Goal: Task Accomplishment & Management: Manage account settings

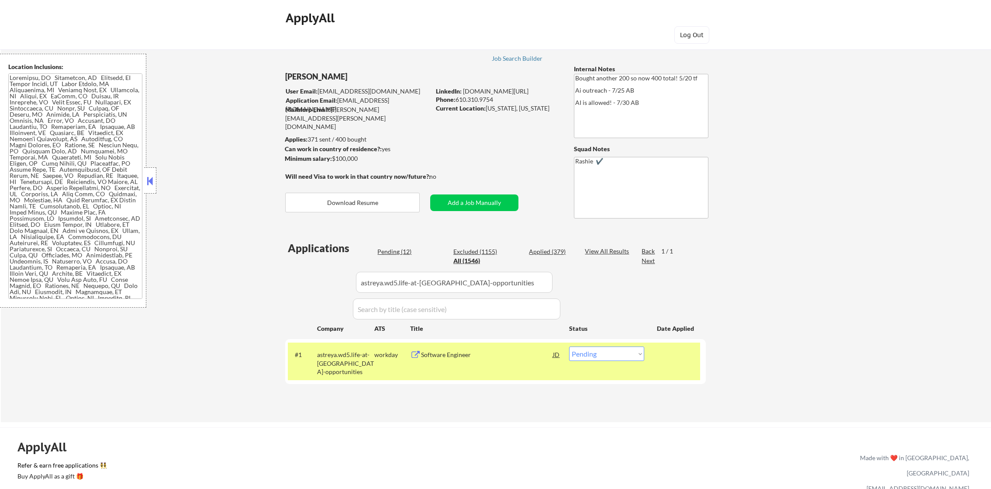
select select ""pending""
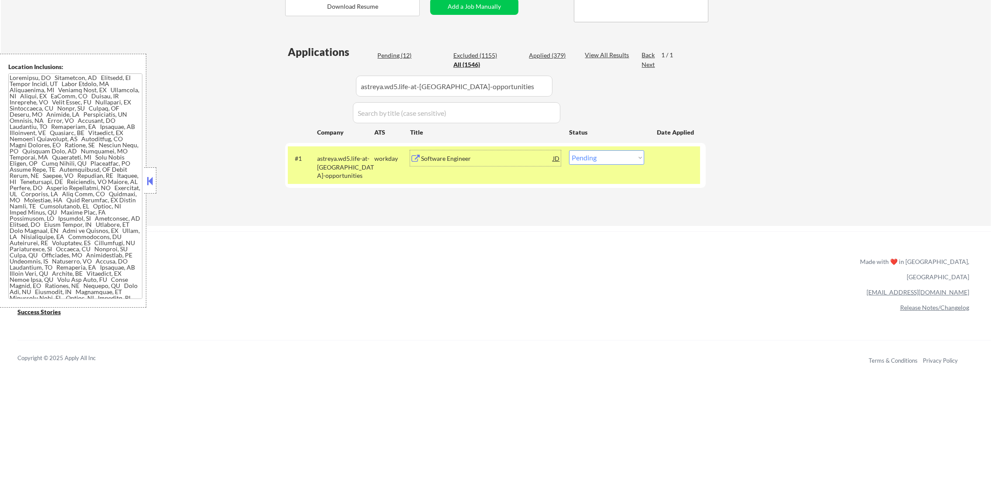
click at [460, 170] on div "#1 astreya.wd5.life-at-astreya-opportunities workday Software Engineer JD warni…" at bounding box center [494, 165] width 412 height 38
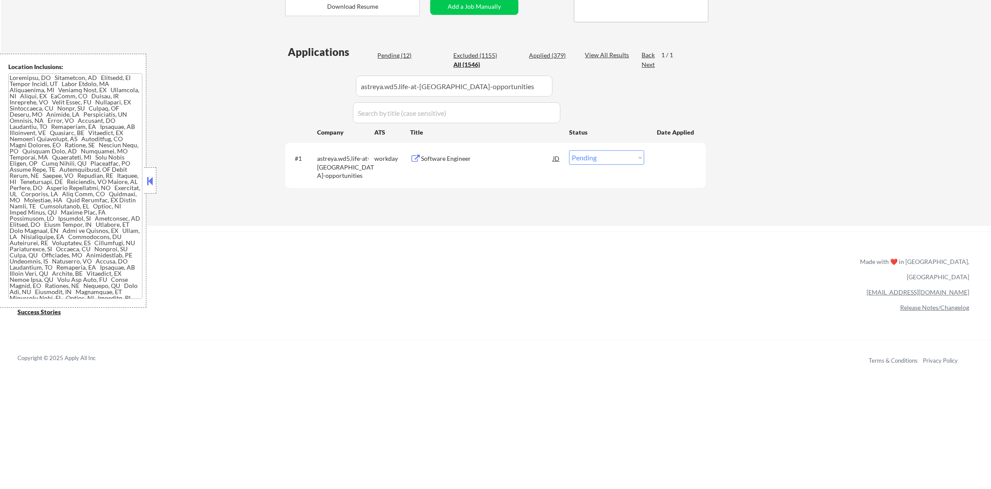
click at [467, 160] on div "Software Engineer" at bounding box center [487, 158] width 132 height 9
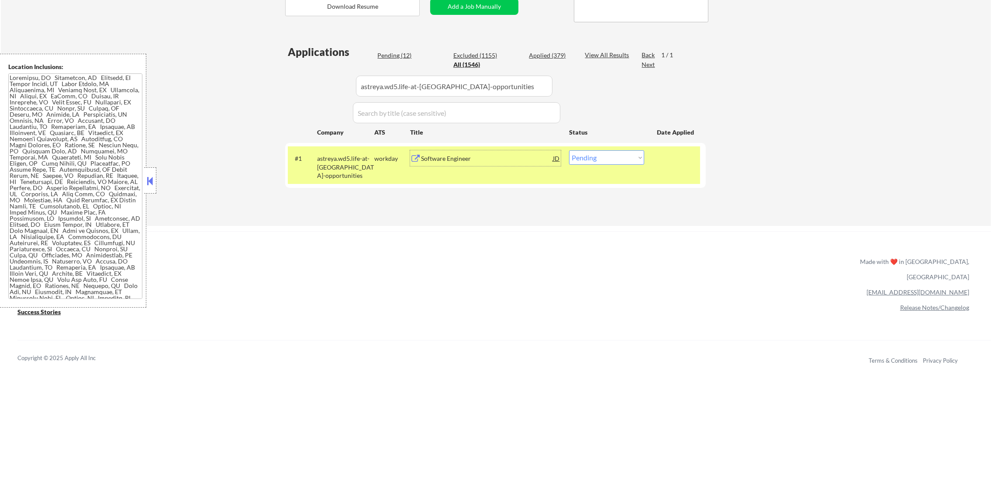
paste input "orbitalsidekick"
drag, startPoint x: 502, startPoint y: 87, endPoint x: 293, endPoint y: 90, distance: 209.2
click at [293, 90] on div "Applications Pending (12) Excluded (1155) Applied (379) All (1546) View All Res…" at bounding box center [495, 127] width 420 height 165
type input "orbitalsidekick"
click at [289, 89] on div "Applications Pending (12) Excluded (1155) Applied (379) All (1546) View All Res…" at bounding box center [495, 127] width 420 height 165
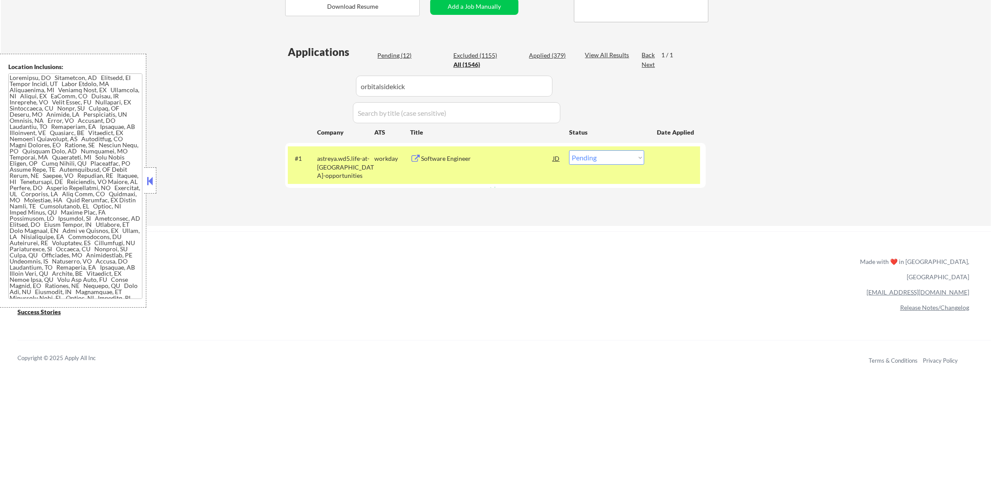
select select ""applied""
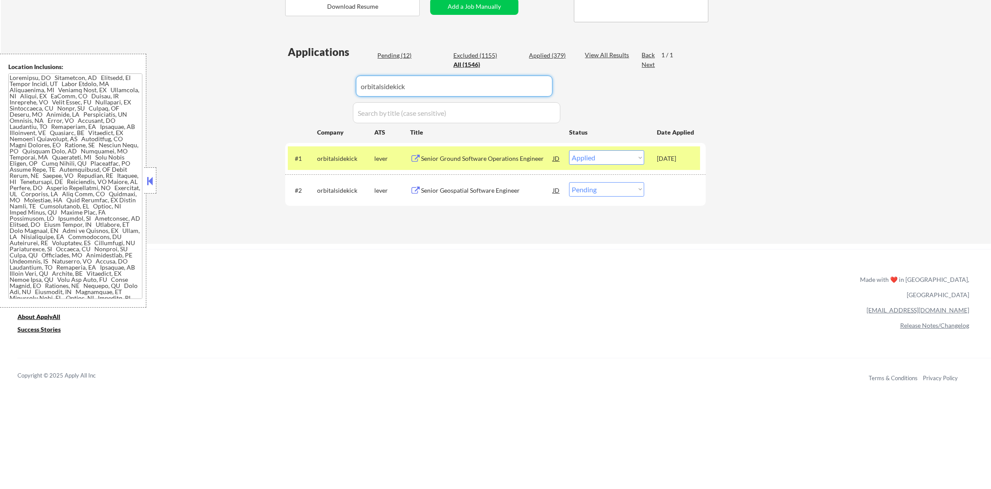
click at [578, 197] on div "#2 orbitalsidekick lever Senior Geospatial Software Engineer JD warning_amber C…" at bounding box center [494, 190] width 412 height 24
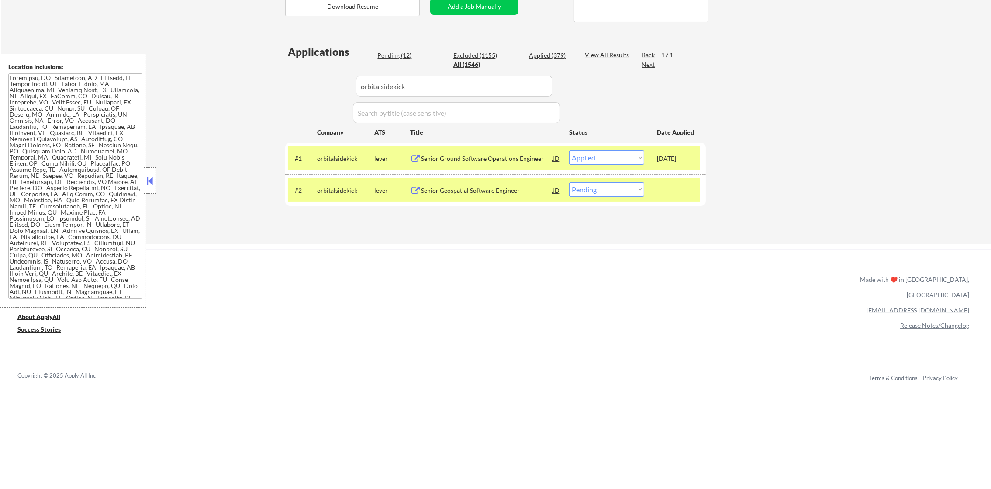
click at [592, 191] on select "Choose an option... Pending Applied Excluded (Questions) Excluded (Expired) Exc…" at bounding box center [606, 189] width 75 height 14
select select ""excluded__other_""
click at [569, 182] on select "Choose an option... Pending Applied Excluded (Questions) Excluded (Expired) Exc…" at bounding box center [606, 189] width 75 height 14
click at [329, 194] on div "orbitalsidekick" at bounding box center [345, 190] width 57 height 16
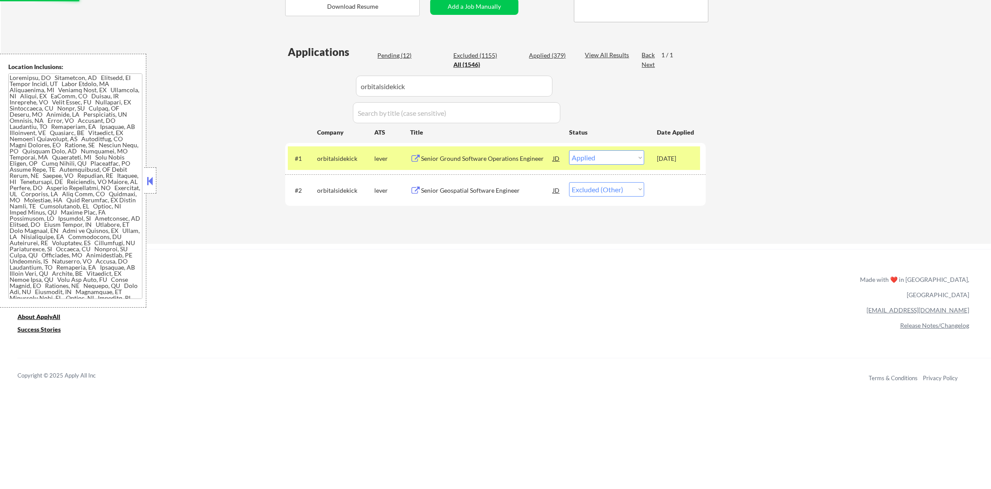
click at [336, 148] on div "#1 orbitalsidekick lever Senior Ground Software Operations Engineer JD warning_…" at bounding box center [494, 158] width 412 height 24
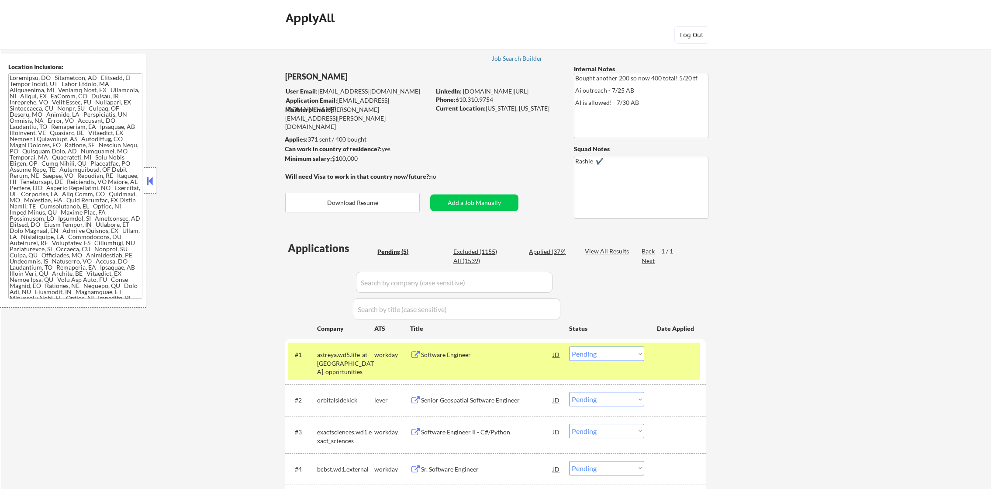
select select ""pending""
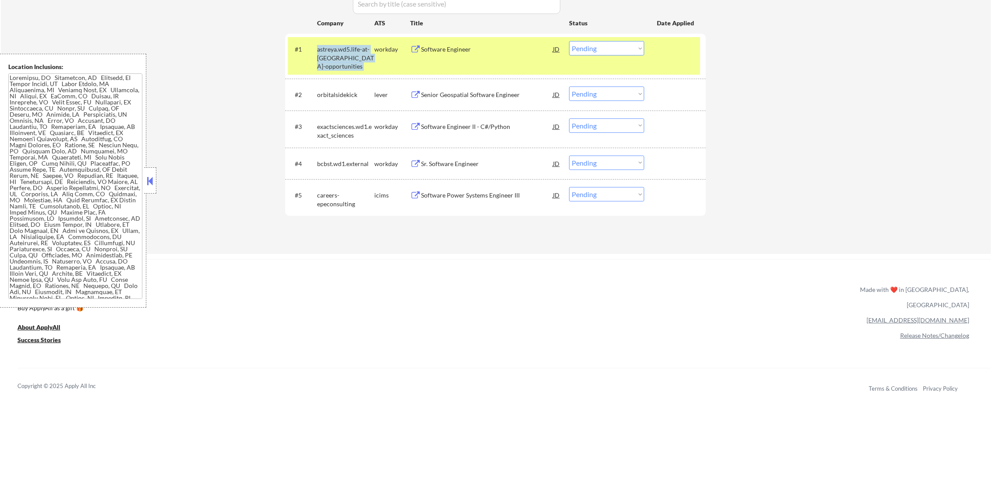
scroll to position [109, 0]
click at [331, 66] on div "astreya.wd5.life-at-astreya-opportunities" at bounding box center [345, 58] width 57 height 26
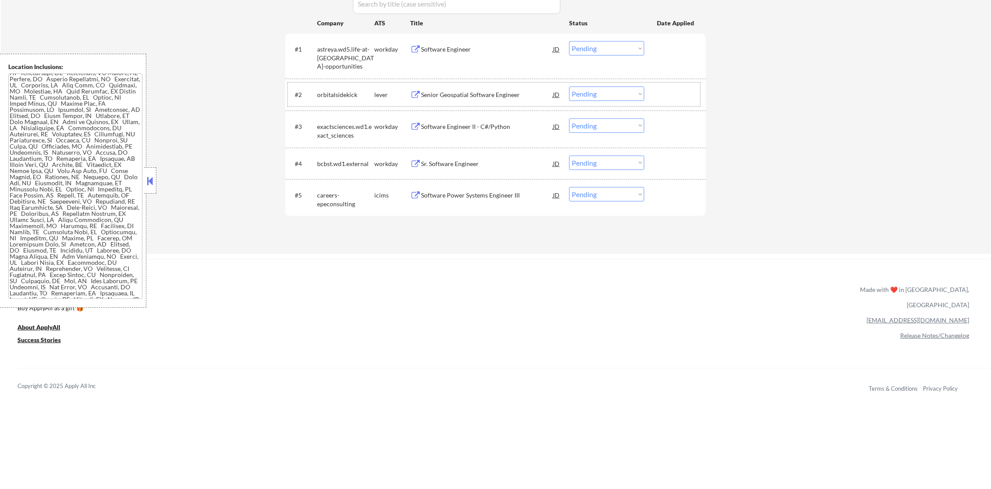
click at [323, 93] on div "orbitalsidekick" at bounding box center [345, 94] width 57 height 9
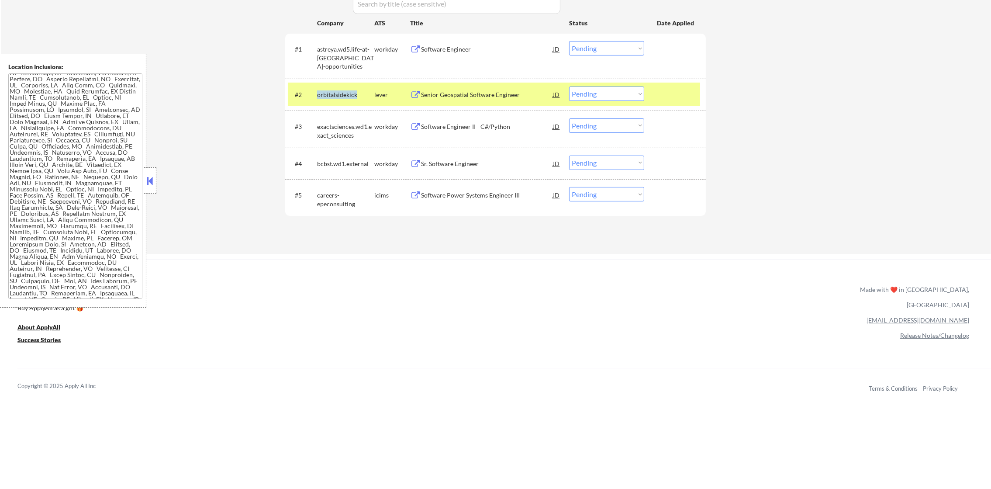
click at [323, 93] on div "orbitalsidekick" at bounding box center [345, 94] width 57 height 9
copy div "orbitalsidekick"
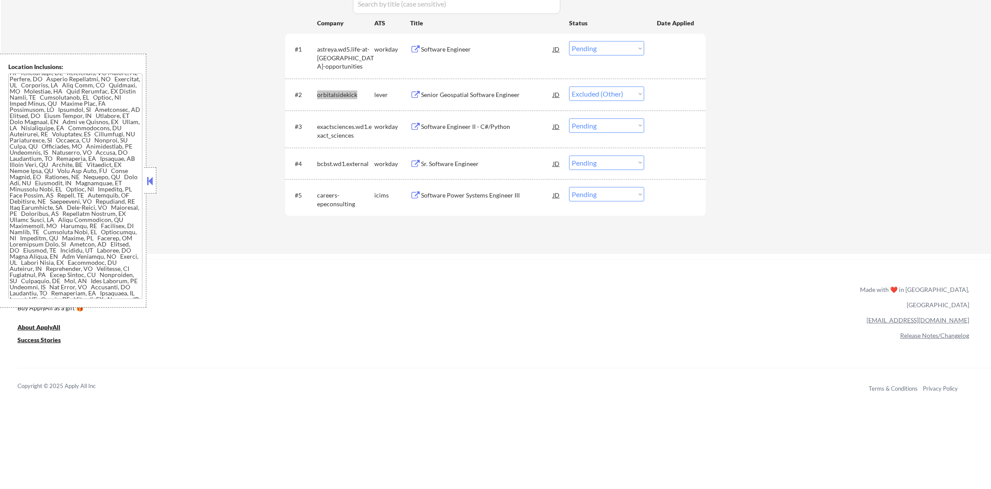
select select ""pending""
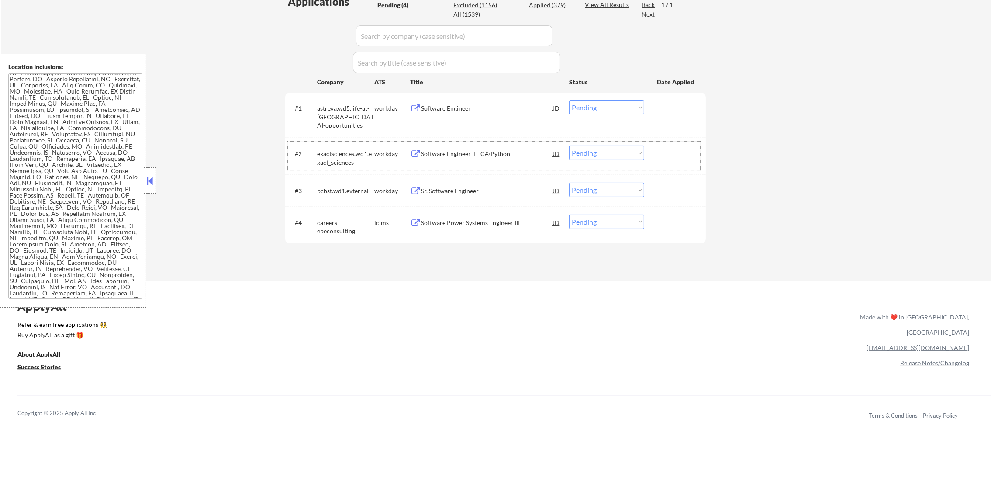
scroll to position [218, 0]
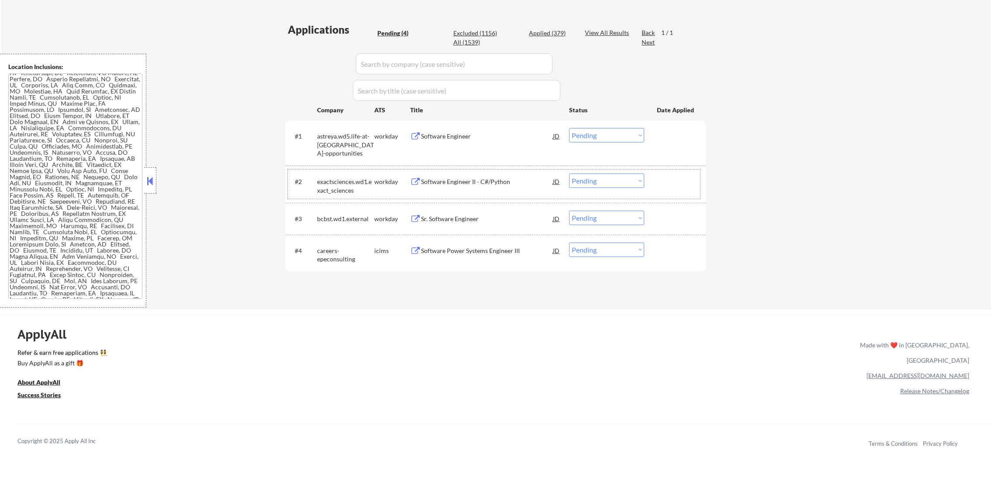
click at [560, 36] on div "Applied (379)" at bounding box center [551, 33] width 44 height 9
select select ""applied""
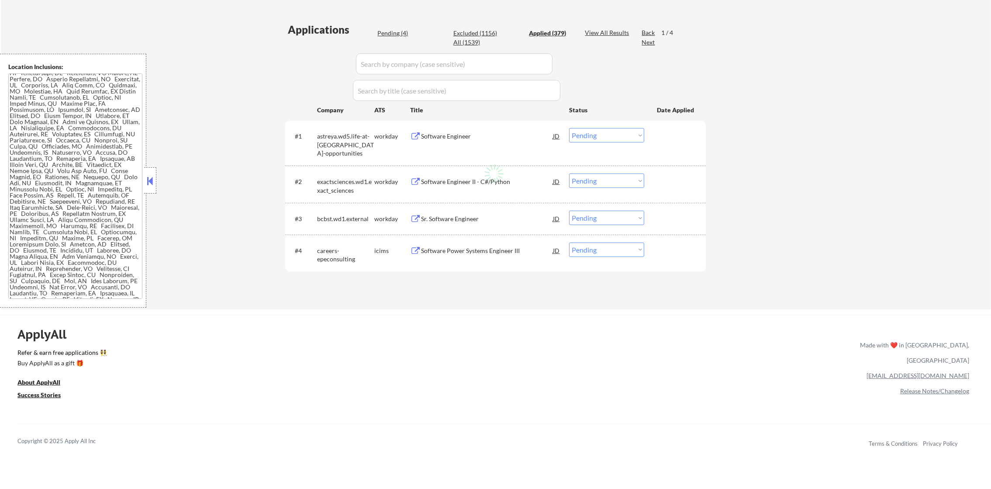
select select ""applied""
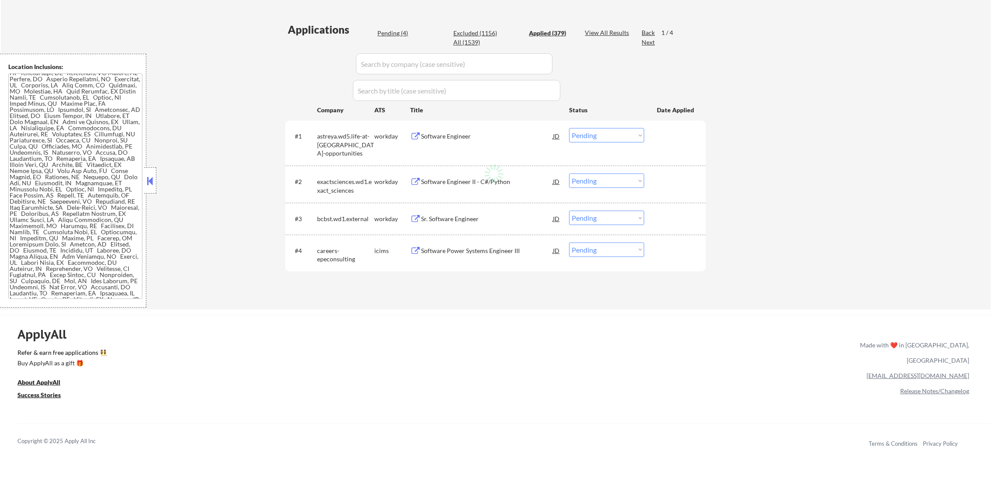
select select ""applied""
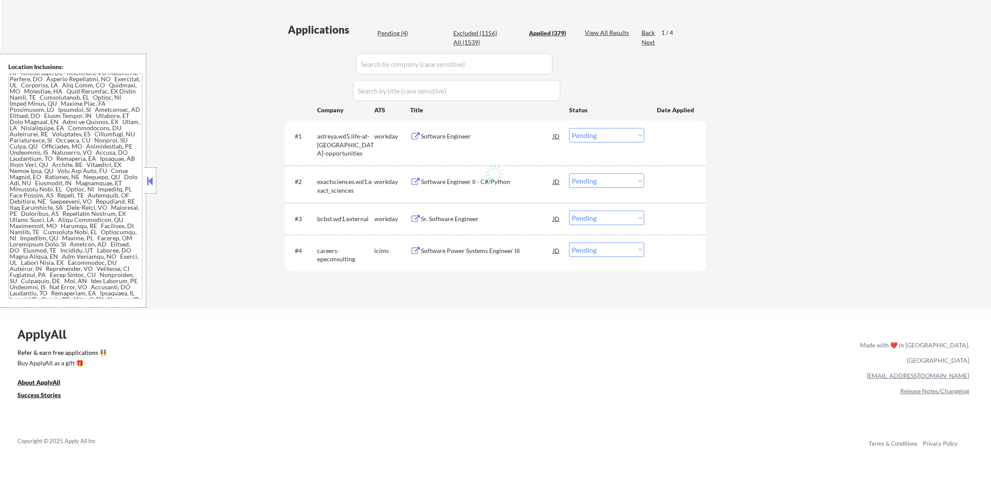
select select ""applied""
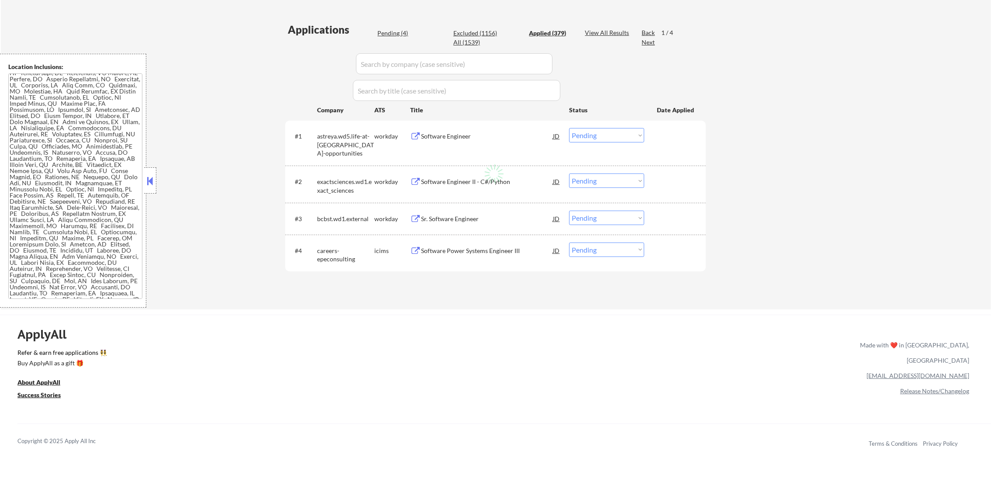
select select ""applied""
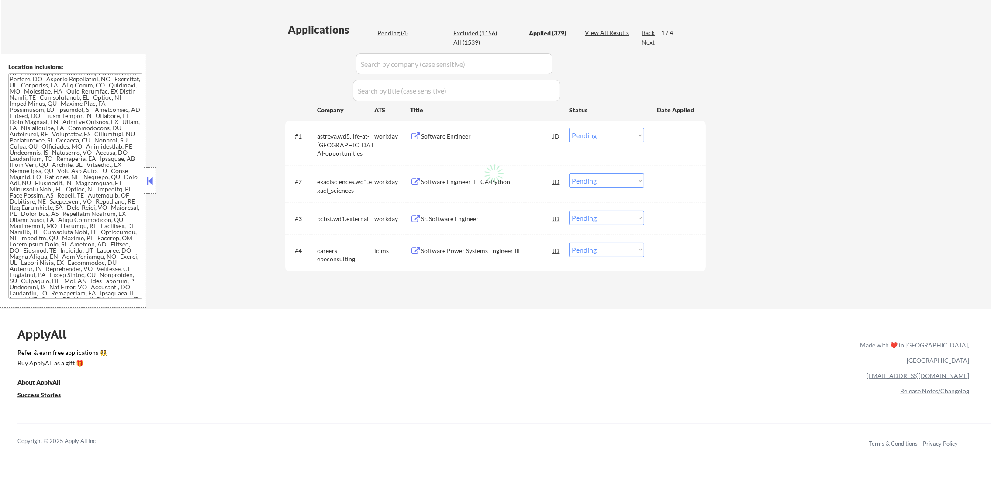
select select ""applied""
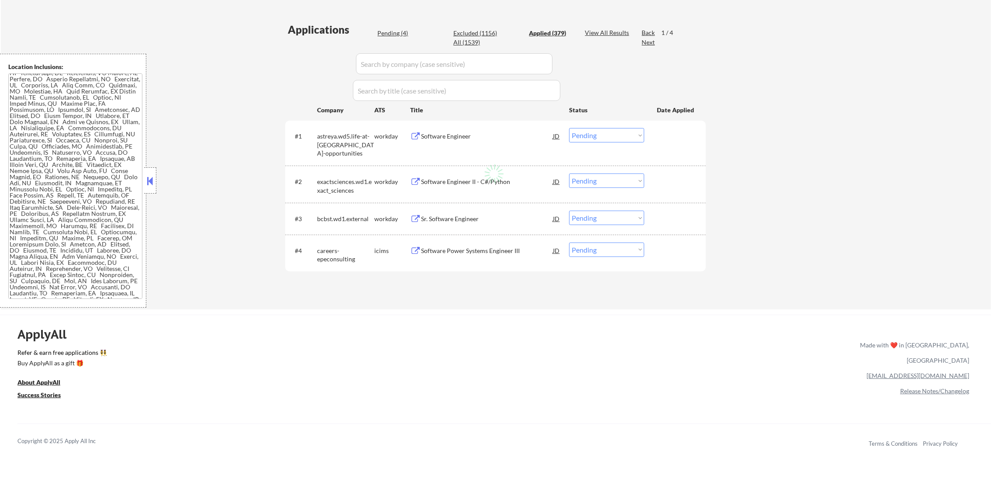
select select ""applied""
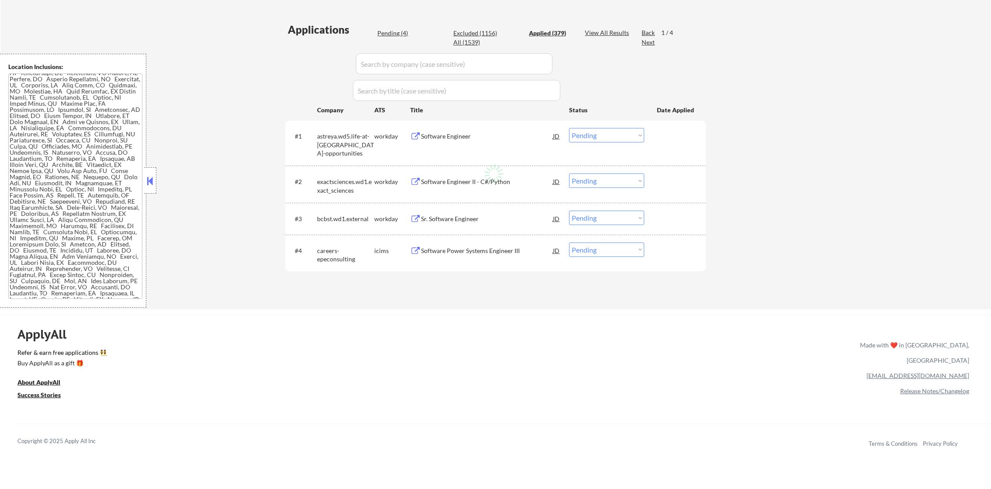
select select ""applied""
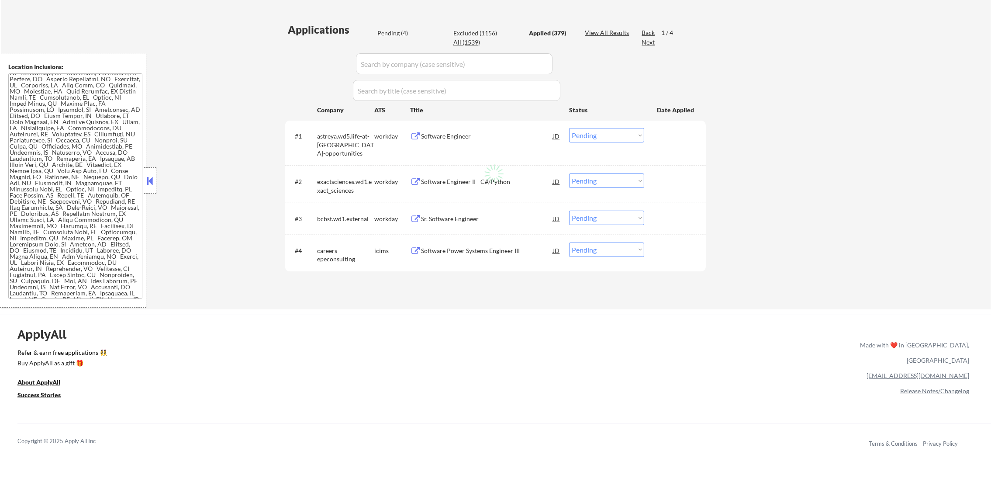
select select ""applied""
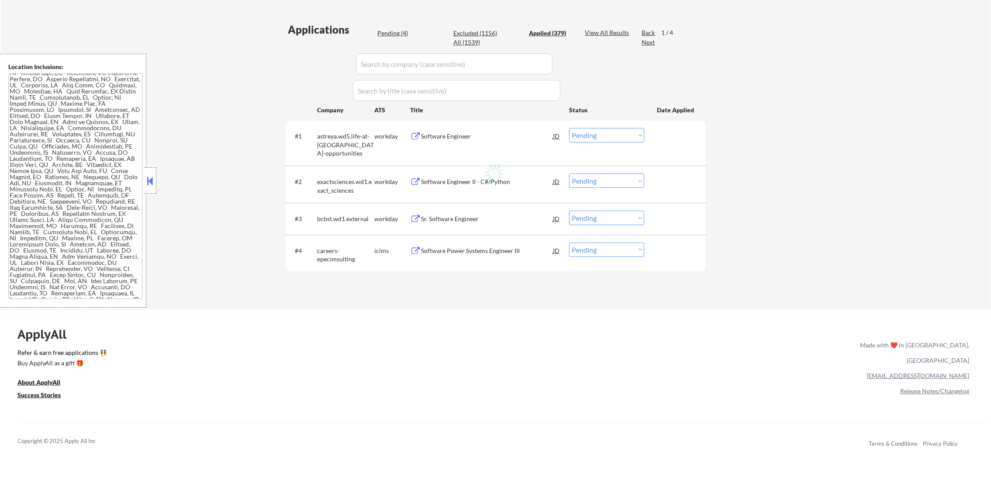
select select ""applied""
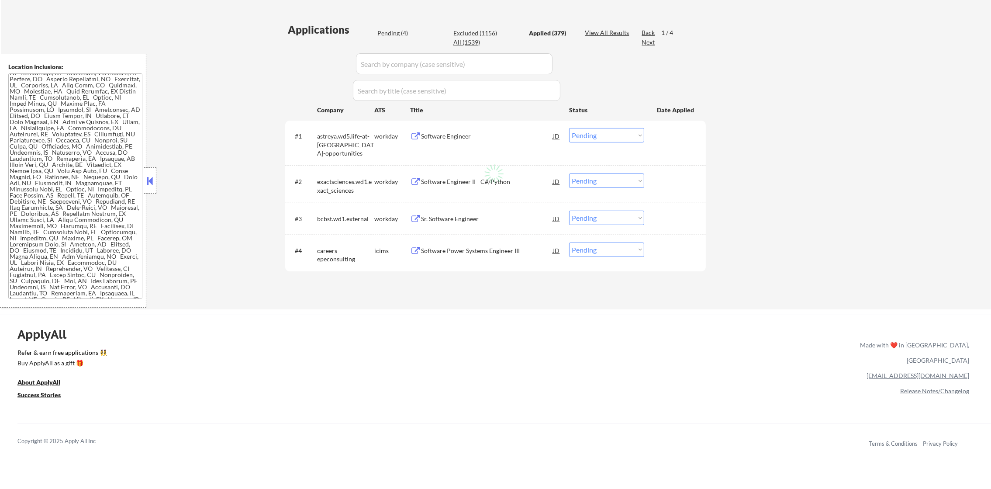
select select ""applied""
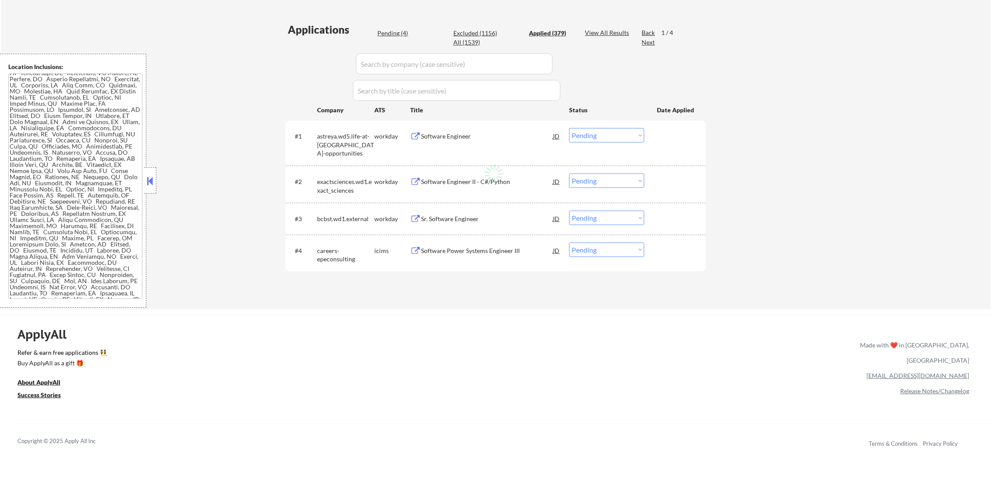
select select ""applied""
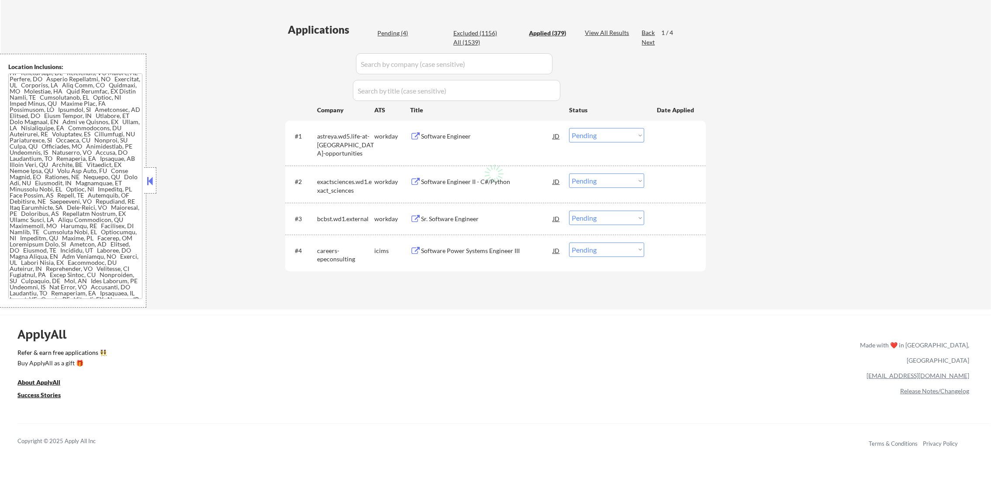
select select ""applied""
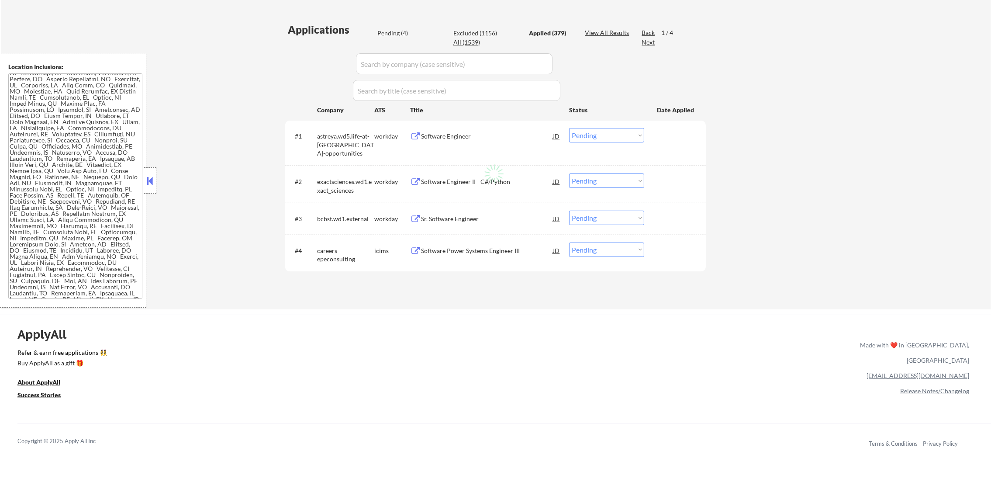
select select ""applied""
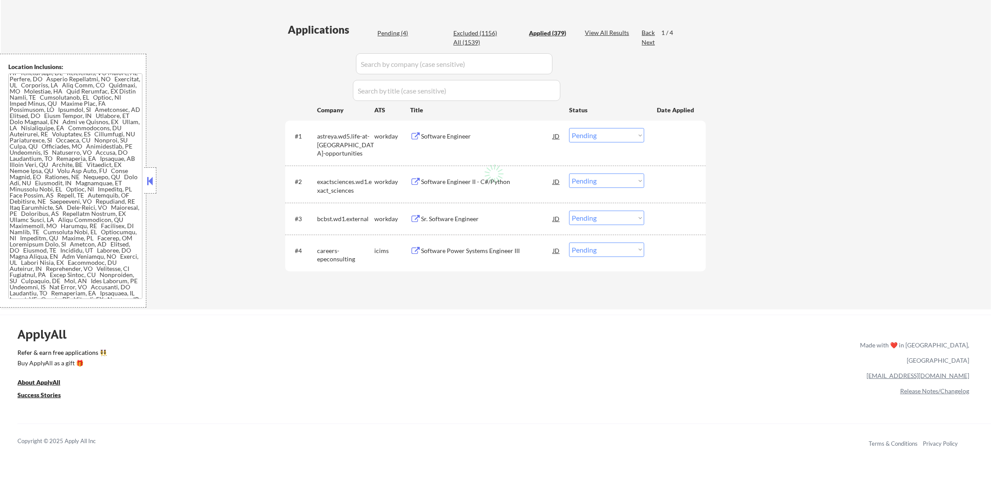
select select ""applied""
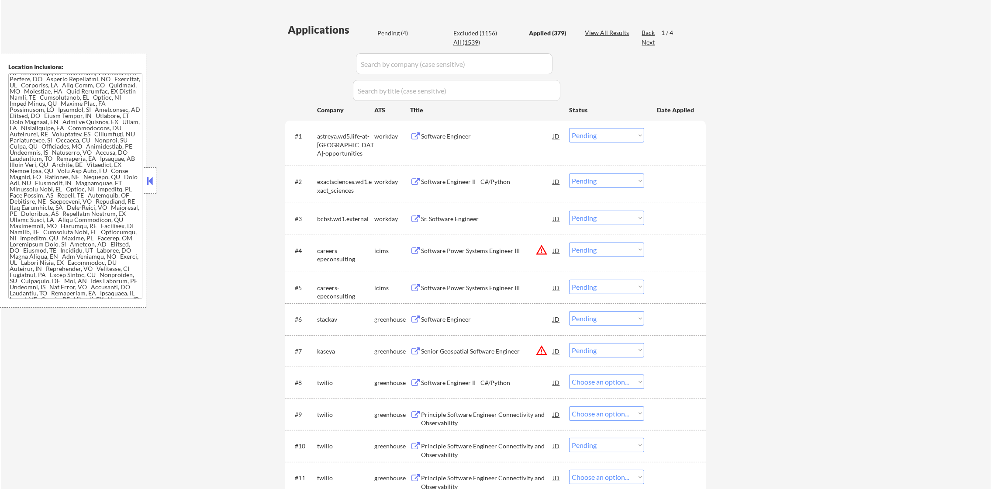
select select ""applied""
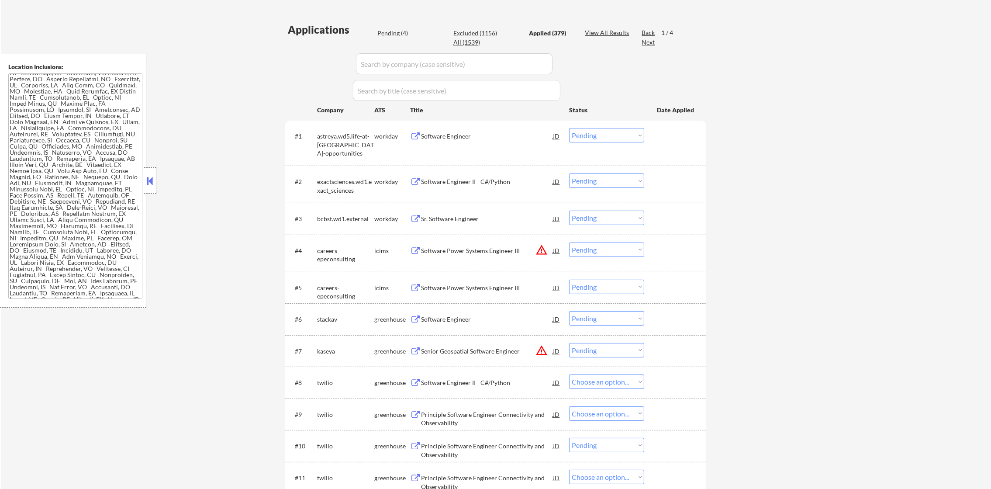
select select ""applied""
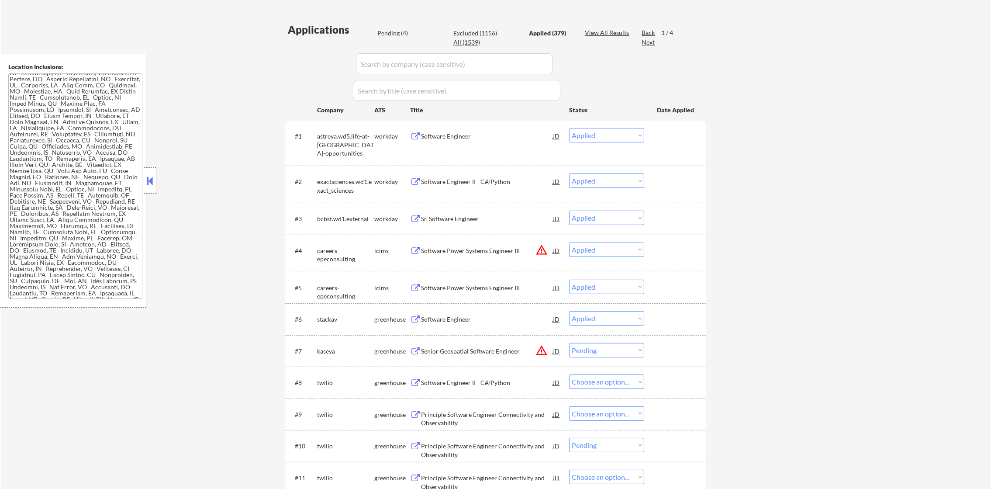
select select ""applied""
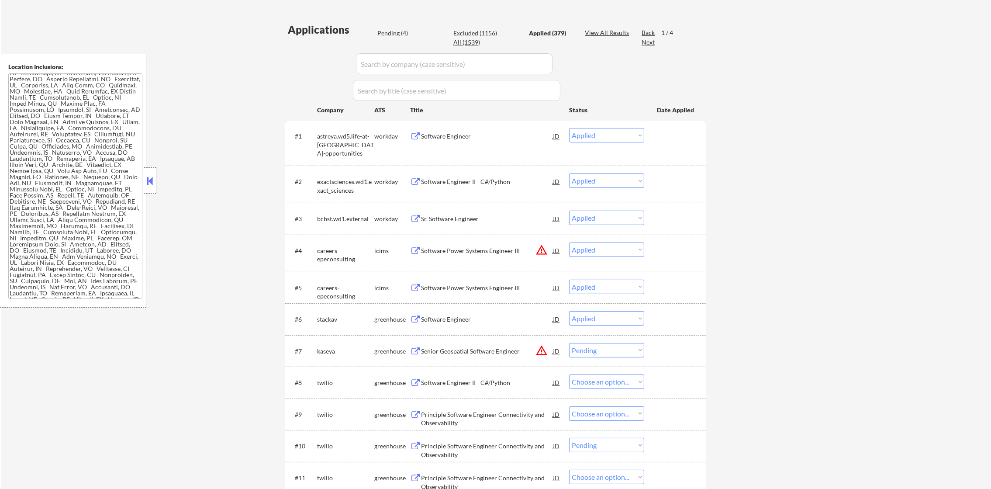
select select ""applied""
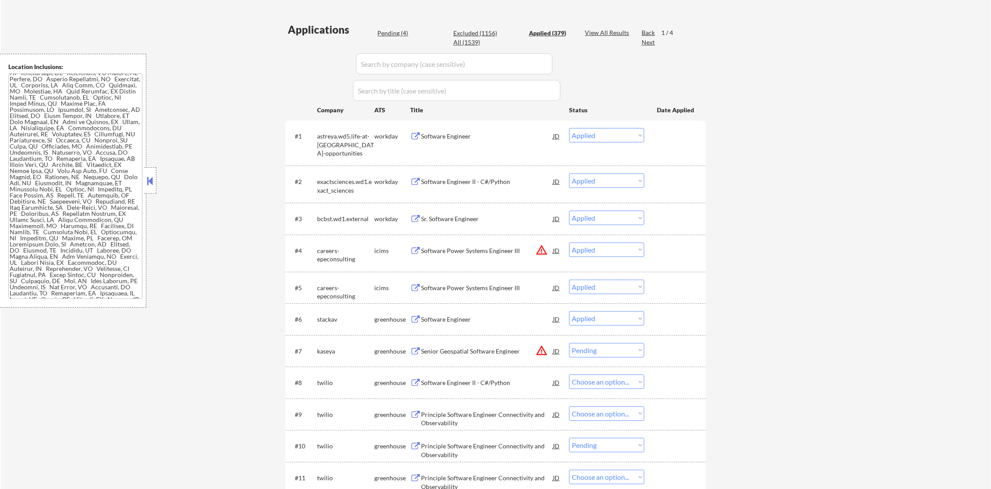
select select ""applied""
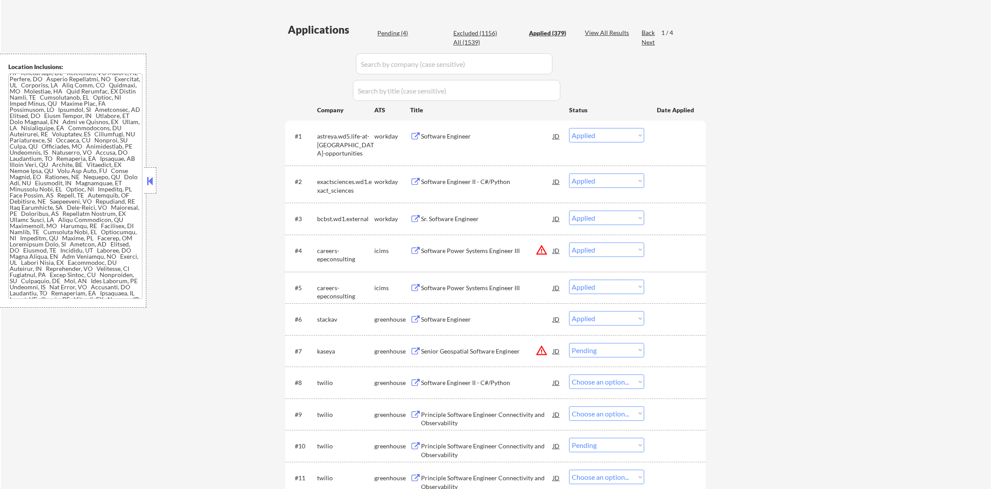
select select ""applied""
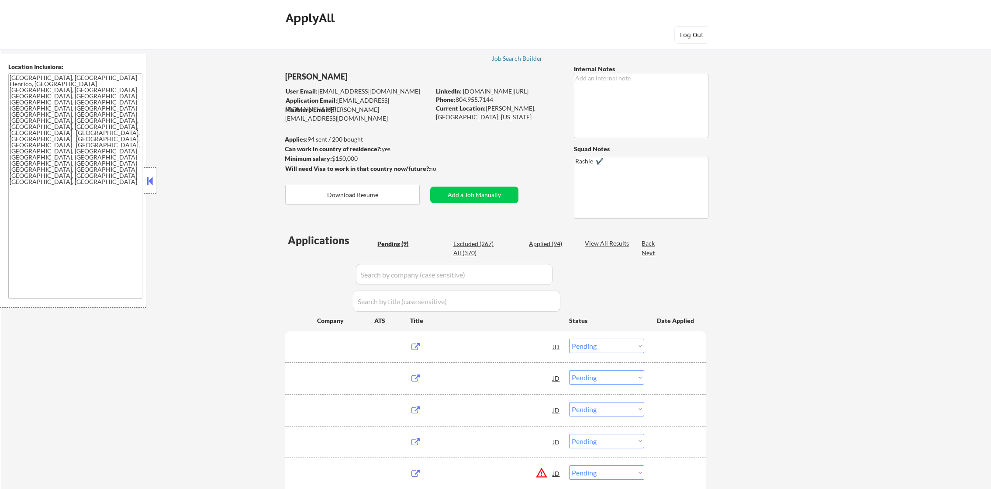
select select ""pending""
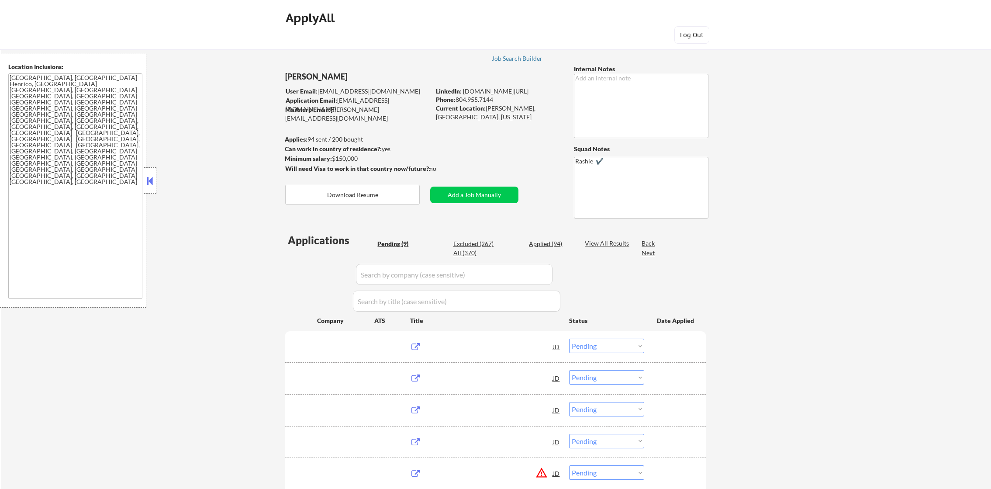
select select ""pending""
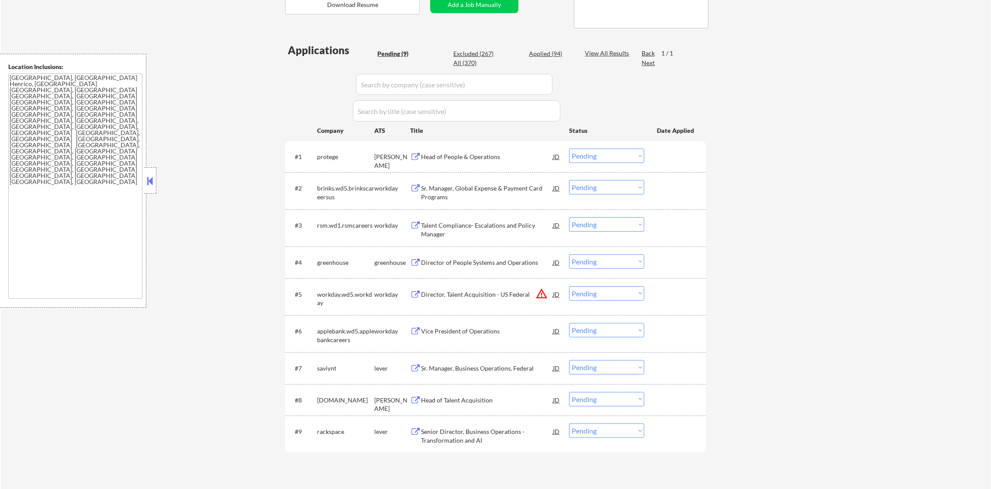
scroll to position [262, 0]
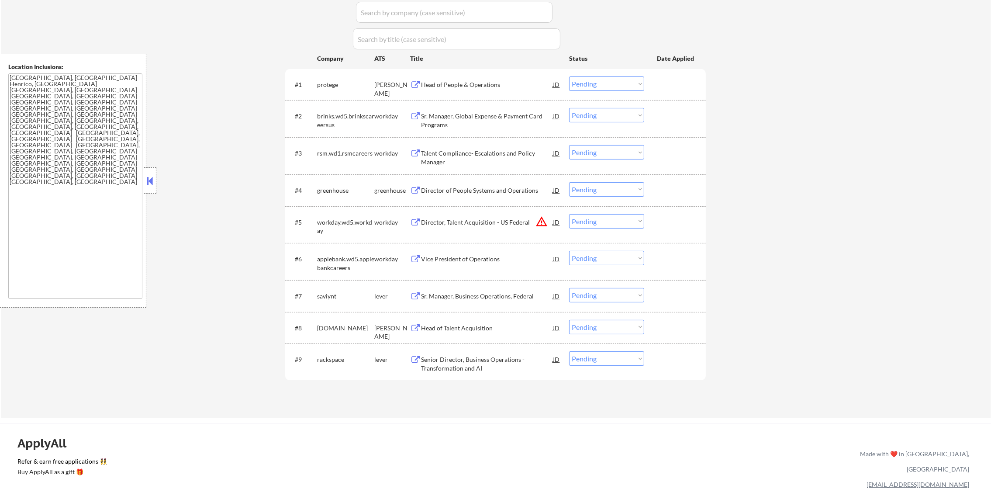
click at [543, 220] on button "warning_amber" at bounding box center [541, 221] width 12 height 12
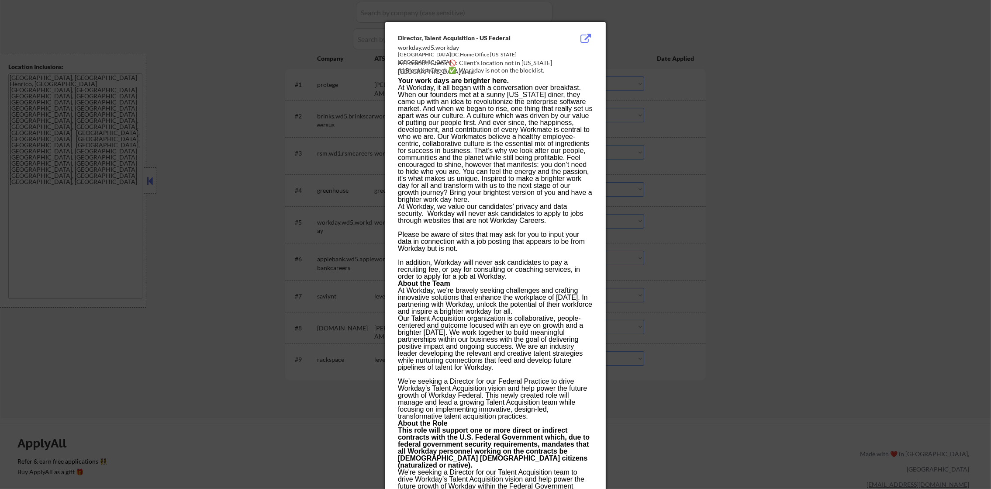
click at [864, 224] on div at bounding box center [495, 244] width 991 height 489
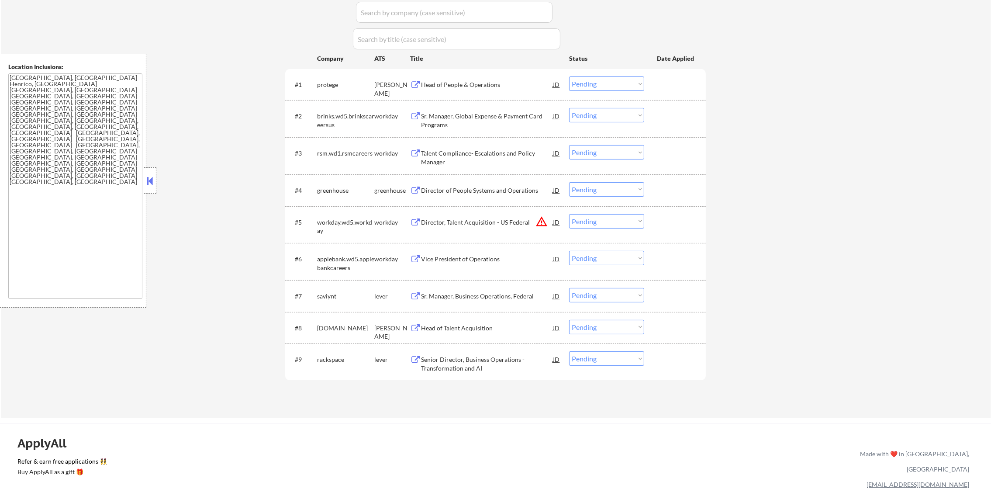
click at [545, 220] on button "warning_amber" at bounding box center [541, 221] width 12 height 12
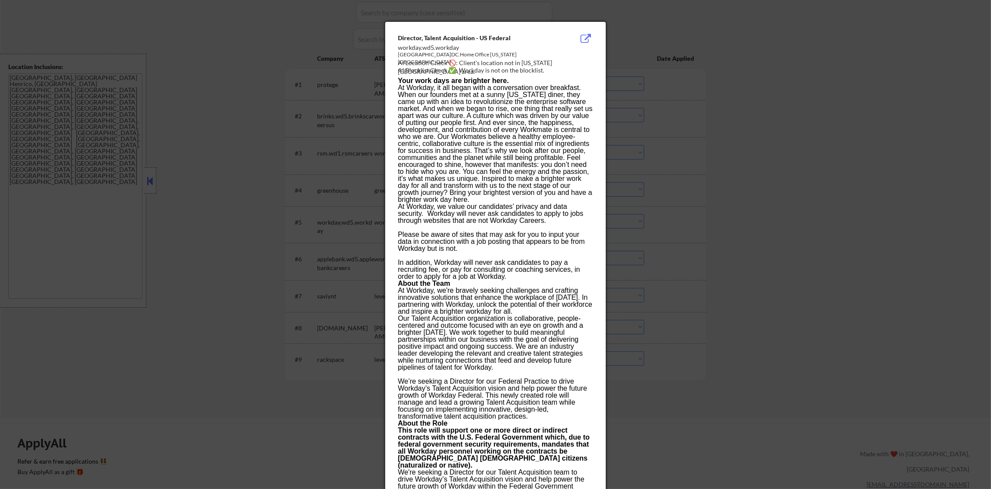
click at [653, 222] on div at bounding box center [495, 244] width 991 height 489
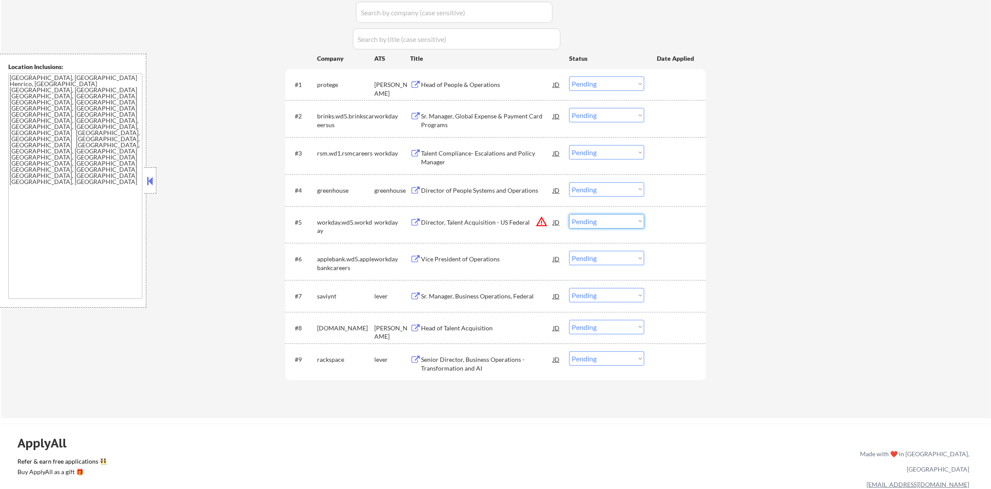
click at [624, 220] on select "Choose an option... Pending Applied Excluded (Questions) Excluded (Expired) Exc…" at bounding box center [606, 221] width 75 height 14
click at [569, 214] on select "Choose an option... Pending Applied Excluded (Questions) Excluded (Expired) Exc…" at bounding box center [606, 221] width 75 height 14
select select ""pending""
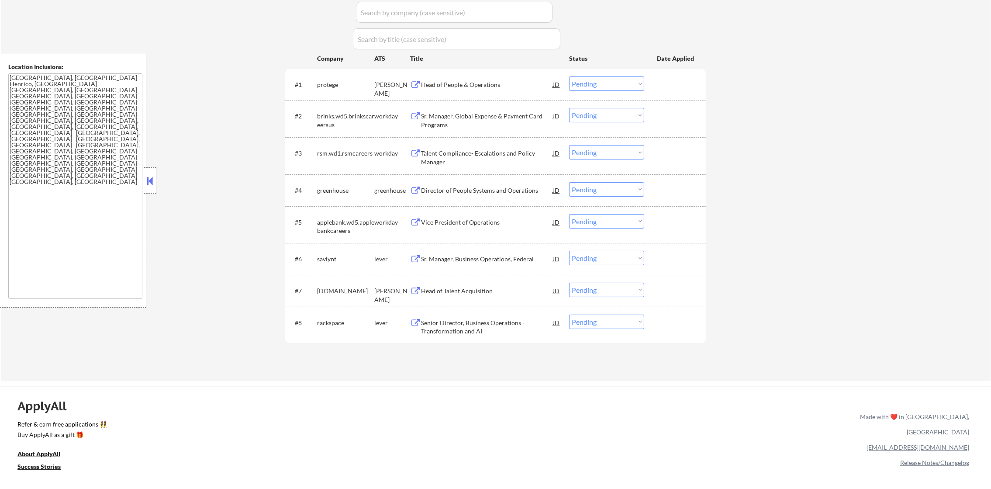
click at [944, 175] on div "← Return to /applysquad Mailslurp Inbox Job Search Builder Jay Head User Email:…" at bounding box center [496, 77] width 990 height 608
click at [485, 82] on div "Head of People & Operations" at bounding box center [487, 84] width 132 height 9
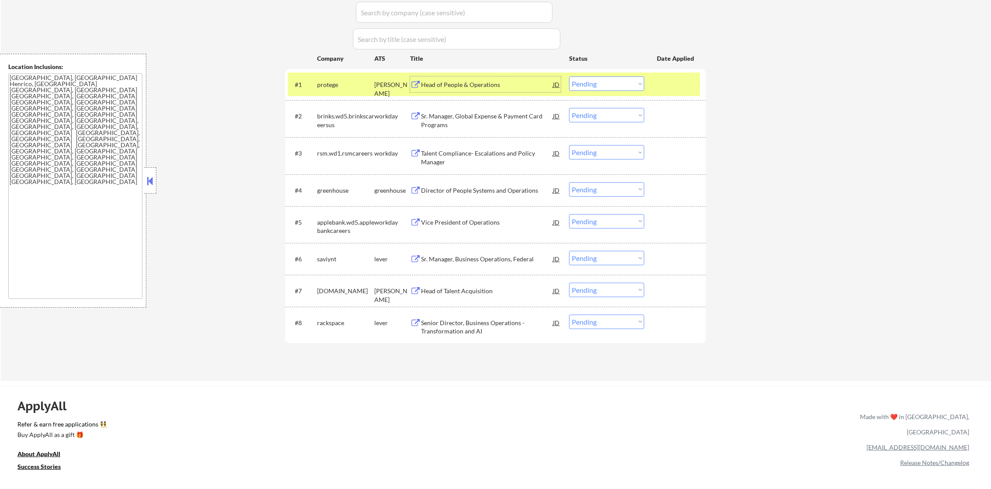
click at [586, 83] on select "Choose an option... Pending Applied Excluded (Questions) Excluded (Expired) Exc…" at bounding box center [606, 83] width 75 height 14
click at [569, 76] on select "Choose an option... Pending Applied Excluded (Questions) Excluded (Expired) Exc…" at bounding box center [606, 83] width 75 height 14
click at [328, 86] on div "protege" at bounding box center [345, 84] width 57 height 9
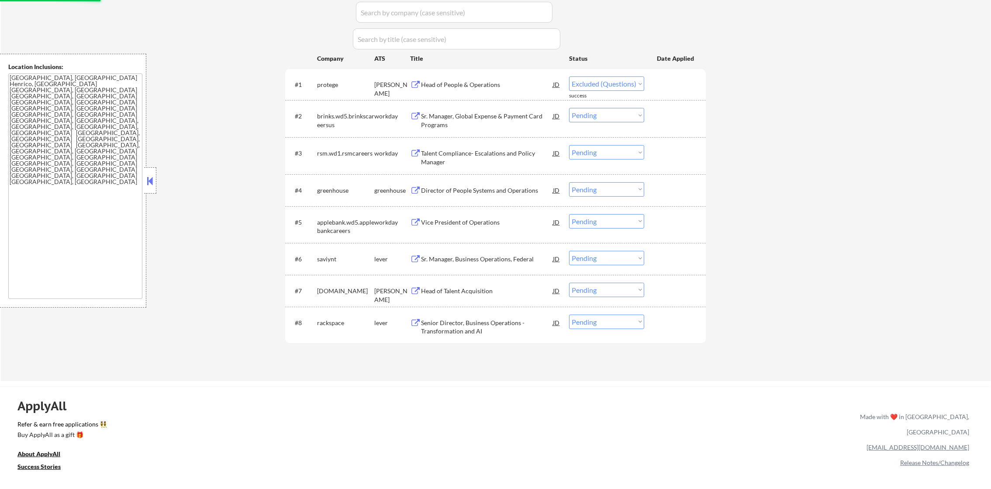
select select ""pending""
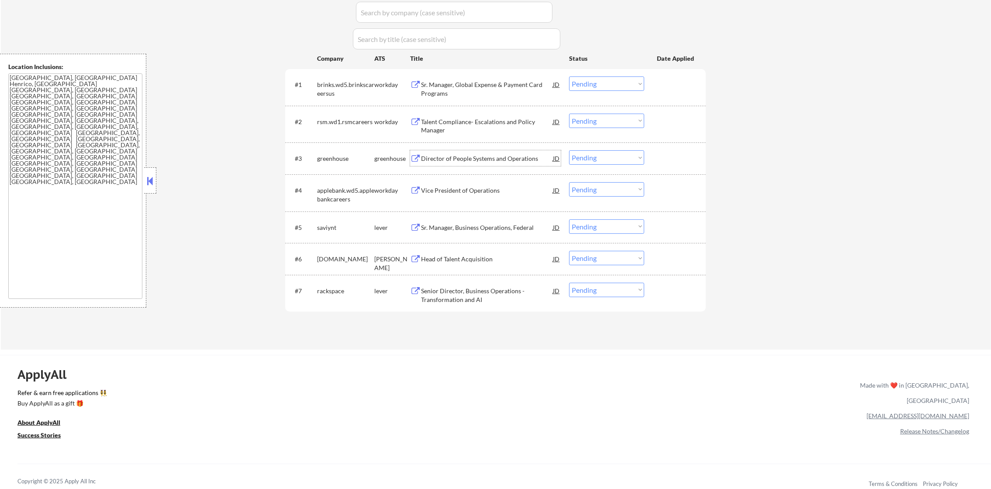
click at [449, 152] on div "Director of People Systems and Operations" at bounding box center [487, 158] width 132 height 16
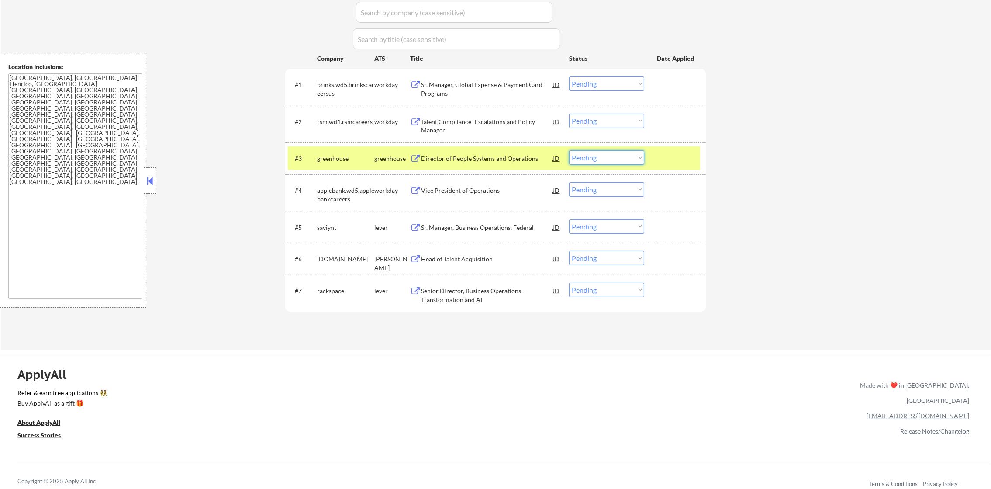
drag, startPoint x: 576, startPoint y: 153, endPoint x: 586, endPoint y: 167, distance: 17.0
click at [576, 153] on select "Choose an option... Pending Applied Excluded (Questions) Excluded (Expired) Exc…" at bounding box center [606, 157] width 75 height 14
click at [569, 150] on select "Choose an option... Pending Applied Excluded (Questions) Excluded (Expired) Exc…" at bounding box center [606, 157] width 75 height 14
click at [334, 157] on div "greenhouse" at bounding box center [345, 158] width 57 height 9
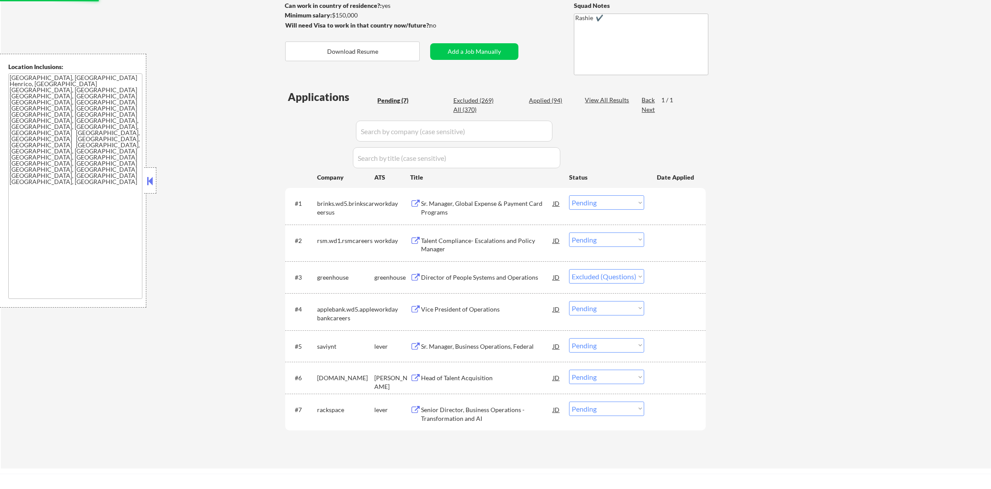
scroll to position [131, 0]
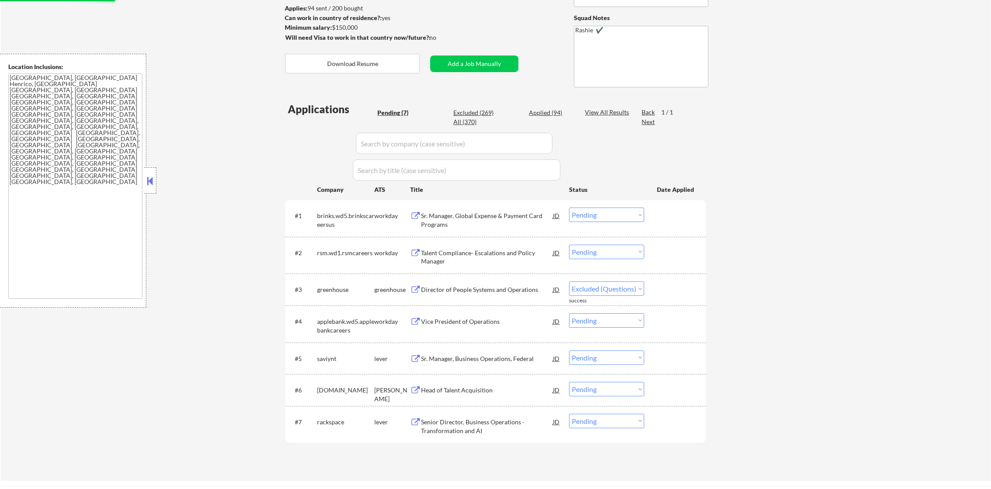
select select ""pending""
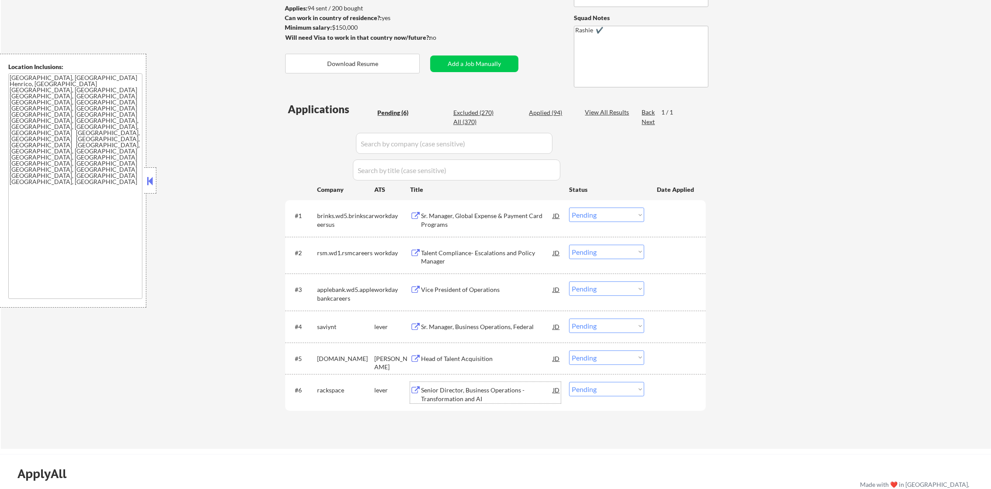
click at [486, 388] on div "Senior Director, Business Operations - Transformation and AI" at bounding box center [487, 394] width 132 height 17
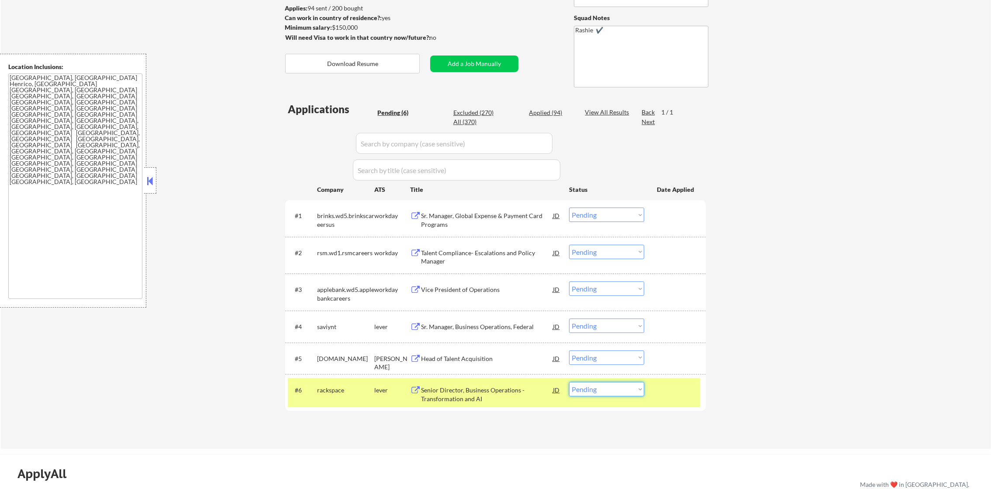
click at [594, 391] on select "Choose an option... Pending Applied Excluded (Questions) Excluded (Expired) Exc…" at bounding box center [606, 389] width 75 height 14
select select ""excluded""
click at [569, 382] on select "Choose an option... Pending Applied Excluded (Questions) Excluded (Expired) Exc…" at bounding box center [606, 389] width 75 height 14
click at [323, 401] on div "#6 rackspace lever Senior Director, Business Operations - Transformation and AI…" at bounding box center [494, 392] width 412 height 29
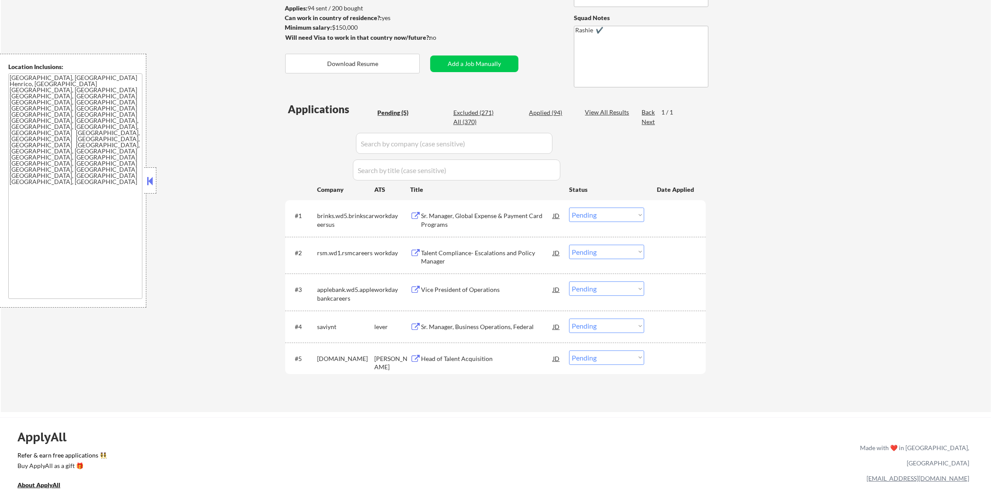
click at [476, 352] on div "Head of Talent Acquisition" at bounding box center [487, 358] width 132 height 16
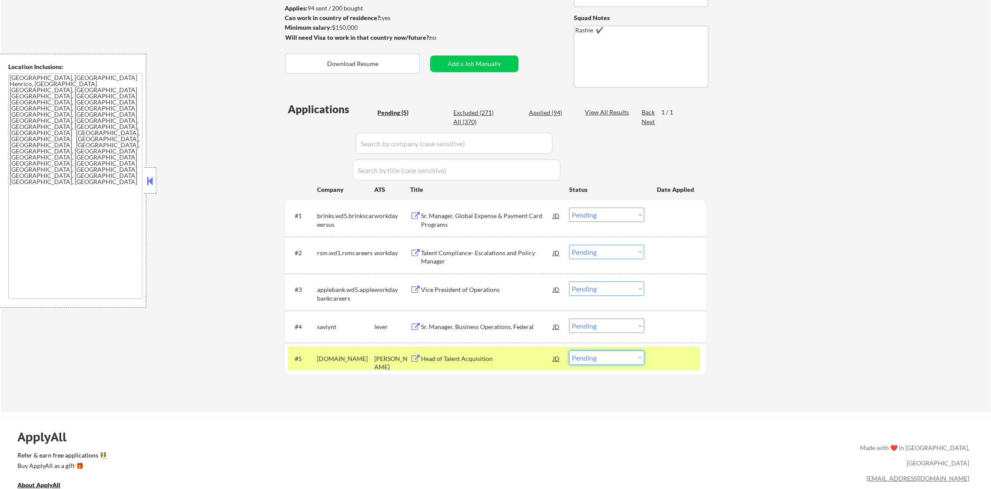
click at [579, 356] on select "Choose an option... Pending Applied Excluded (Questions) Excluded (Expired) Exc…" at bounding box center [606, 357] width 75 height 14
select select ""excluded""
click at [569, 350] on select "Choose an option... Pending Applied Excluded (Questions) Excluded (Expired) Exc…" at bounding box center [606, 357] width 75 height 14
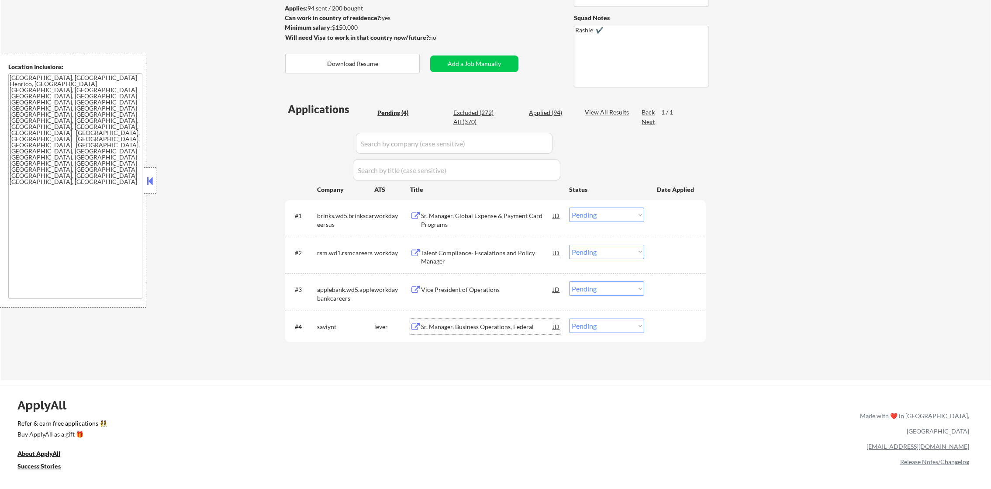
click at [471, 326] on div "Sr. Manager, Business Operations, Federal" at bounding box center [487, 326] width 132 height 9
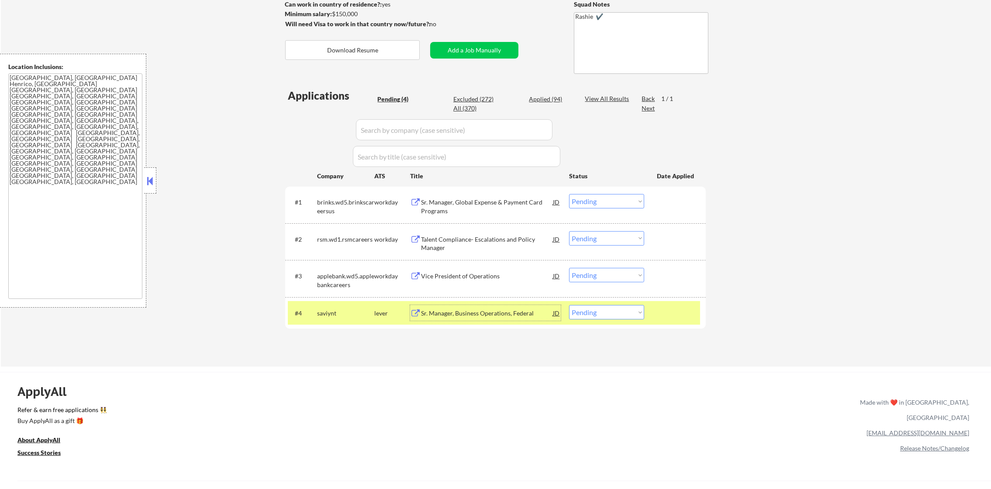
scroll to position [153, 0]
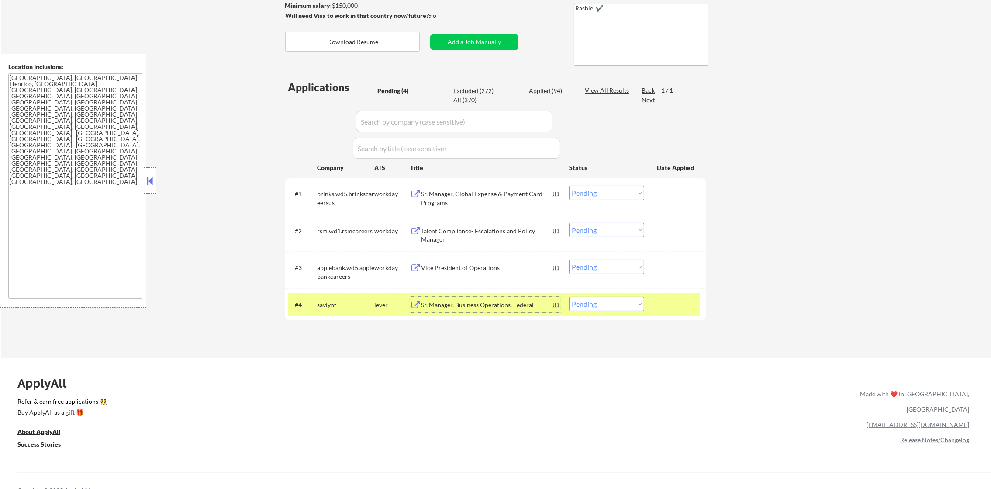
drag, startPoint x: 596, startPoint y: 302, endPoint x: 593, endPoint y: 312, distance: 10.3
click at [596, 302] on select "Choose an option... Pending Applied Excluded (Questions) Excluded (Expired) Exc…" at bounding box center [606, 303] width 75 height 14
select select ""excluded""
click at [569, 296] on select "Choose an option... Pending Applied Excluded (Questions) Excluded (Expired) Exc…" at bounding box center [606, 303] width 75 height 14
click at [338, 309] on div "saviynt" at bounding box center [345, 304] width 57 height 9
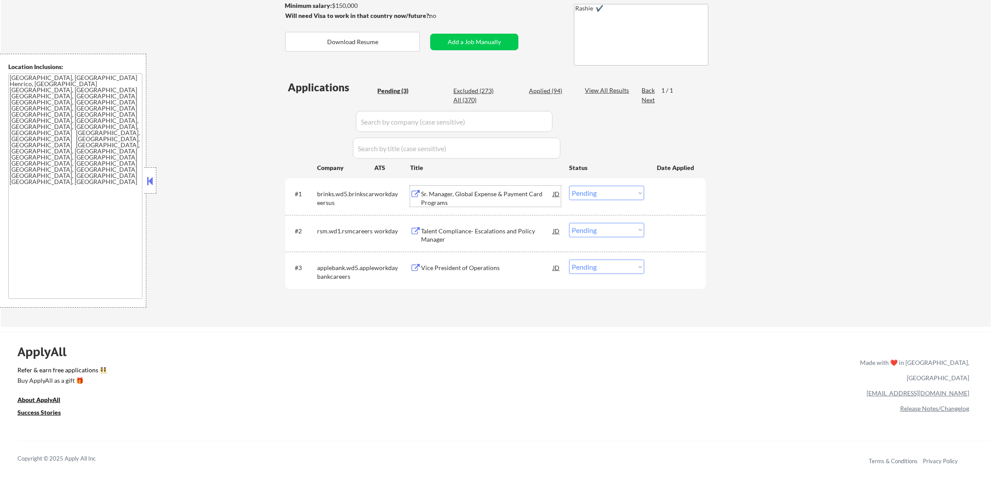
click at [491, 186] on div "Sr. Manager, Global Expense & Payment Card Programs" at bounding box center [487, 196] width 132 height 21
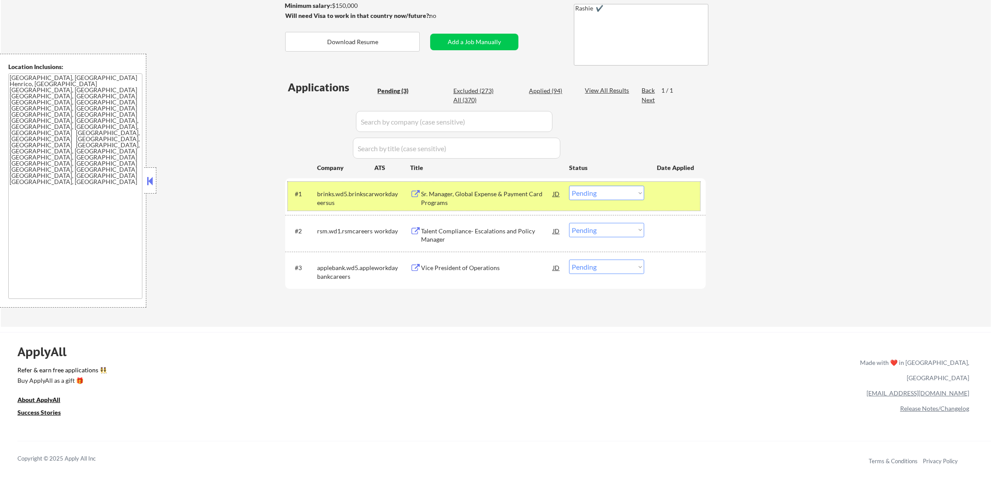
click at [345, 196] on div "brinks.wd5.brinkscareersus" at bounding box center [345, 197] width 57 height 17
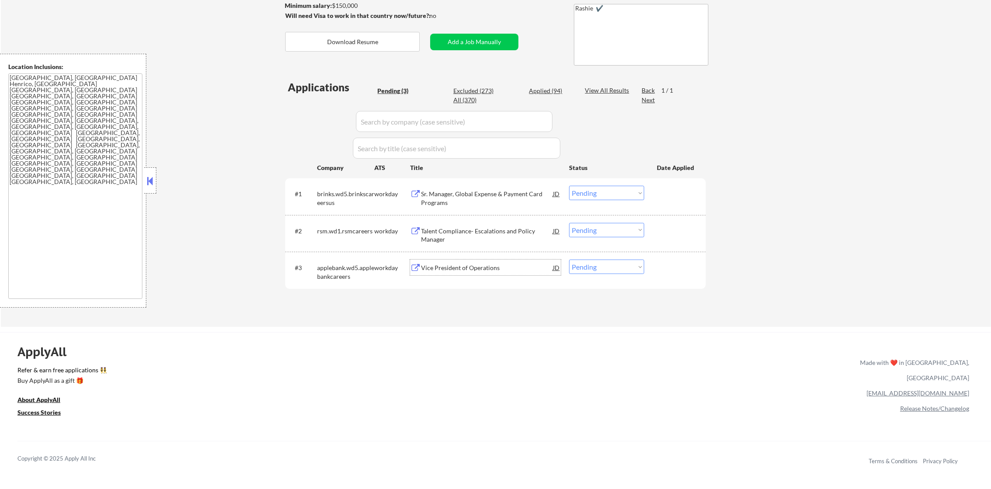
click at [450, 270] on div "Vice President of Operations" at bounding box center [487, 267] width 132 height 9
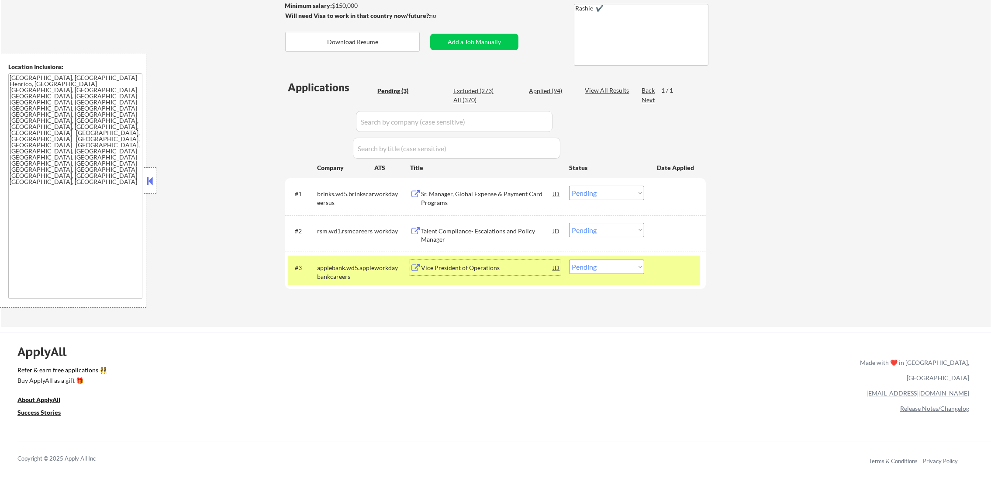
click at [478, 235] on div "Talent Compliance- Escalations and Policy Manager" at bounding box center [487, 235] width 132 height 17
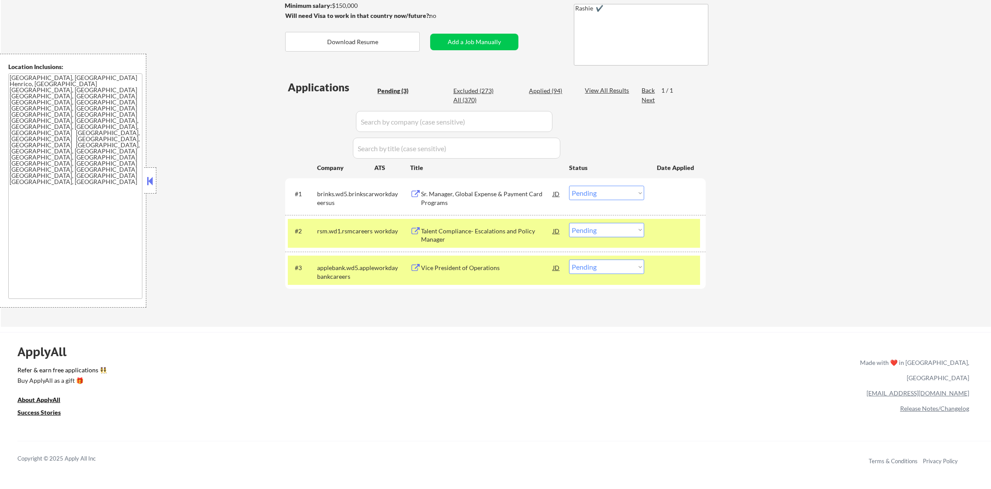
click at [428, 180] on div "#1 brinks.wd5.brinkscareersus workday Sr. Manager, Global Expense & Payment Car…" at bounding box center [495, 196] width 420 height 37
click at [438, 207] on div "#1 brinks.wd5.brinkscareersus workday Sr. Manager, Global Expense & Payment Car…" at bounding box center [494, 196] width 412 height 29
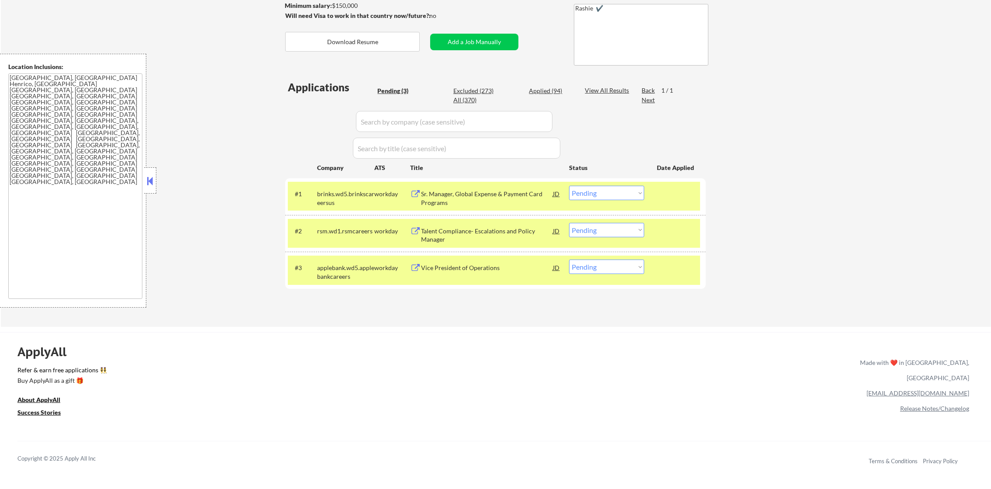
click at [338, 231] on div "rsm.wd1.rsmcareers" at bounding box center [345, 231] width 57 height 9
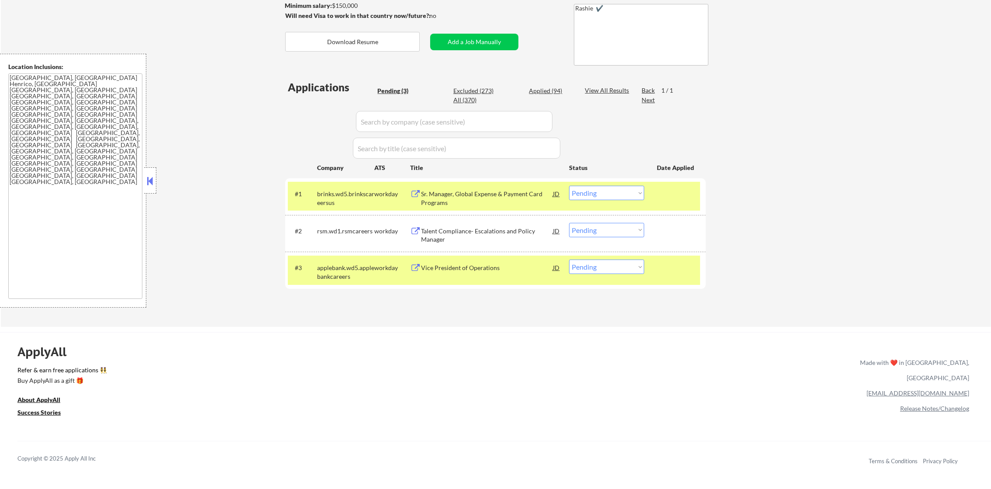
drag, startPoint x: 326, startPoint y: 281, endPoint x: 331, endPoint y: 245, distance: 35.8
click at [325, 281] on div "#3 applebank.wd5.applebankcareers workday Vice President of Operations JD Choos…" at bounding box center [494, 269] width 412 height 29
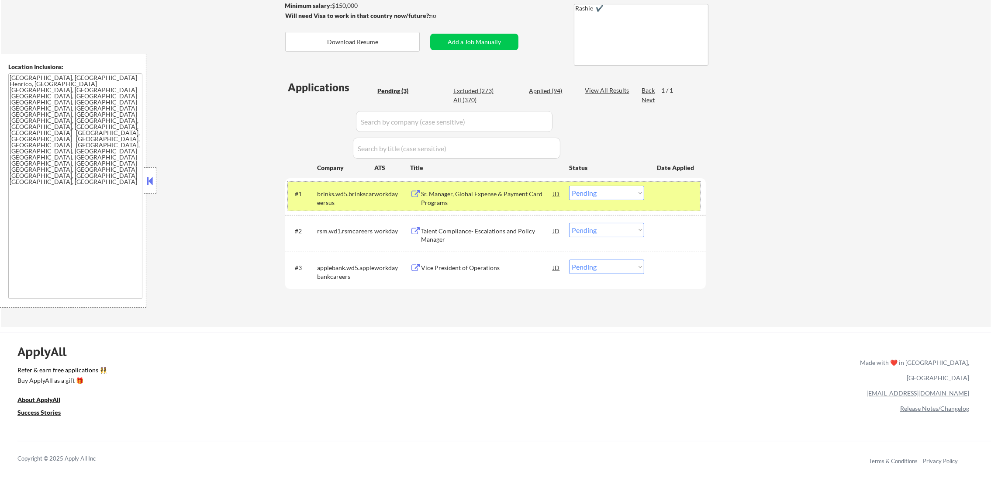
click at [342, 210] on div "#1 brinks.wd5.brinkscareersus workday Sr. Manager, Global Expense & Payment Car…" at bounding box center [494, 196] width 412 height 29
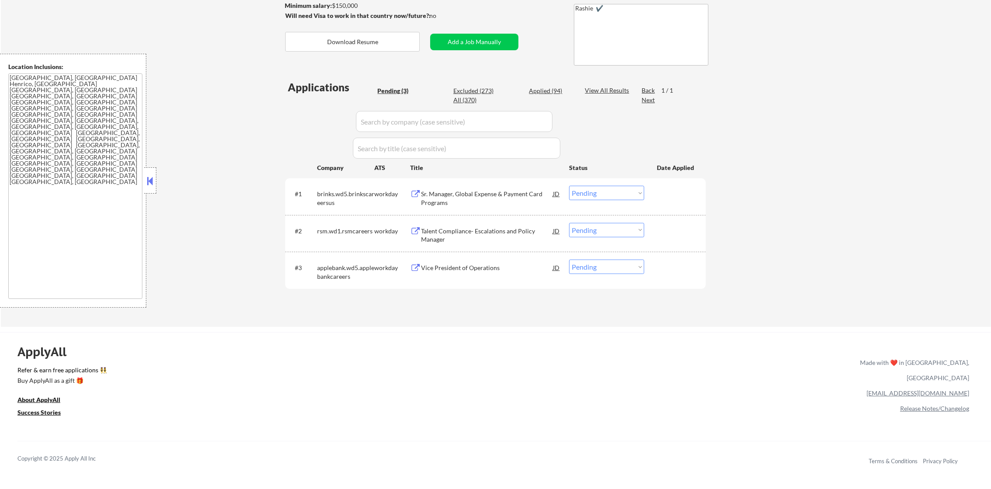
click at [486, 196] on div "Sr. Manager, Global Expense & Payment Card Programs" at bounding box center [487, 197] width 132 height 17
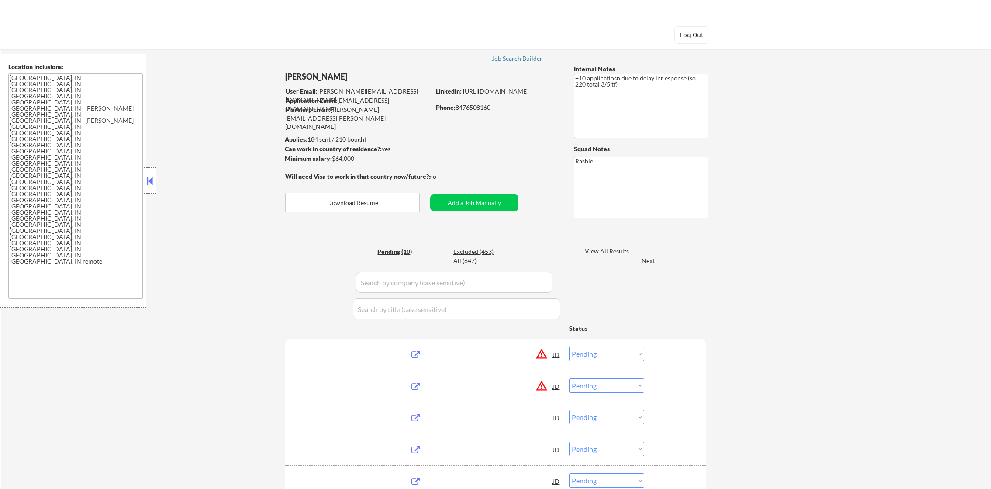
select select ""pending""
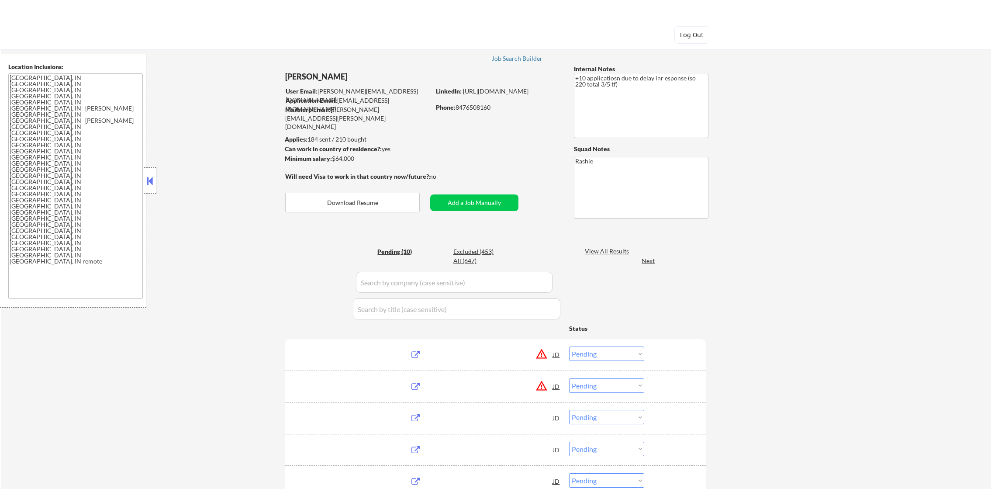
select select ""pending""
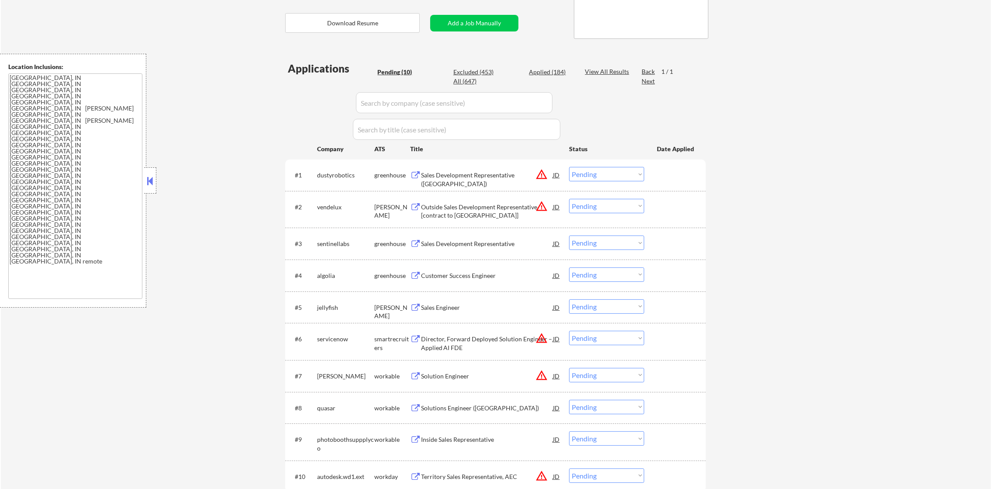
scroll to position [240, 0]
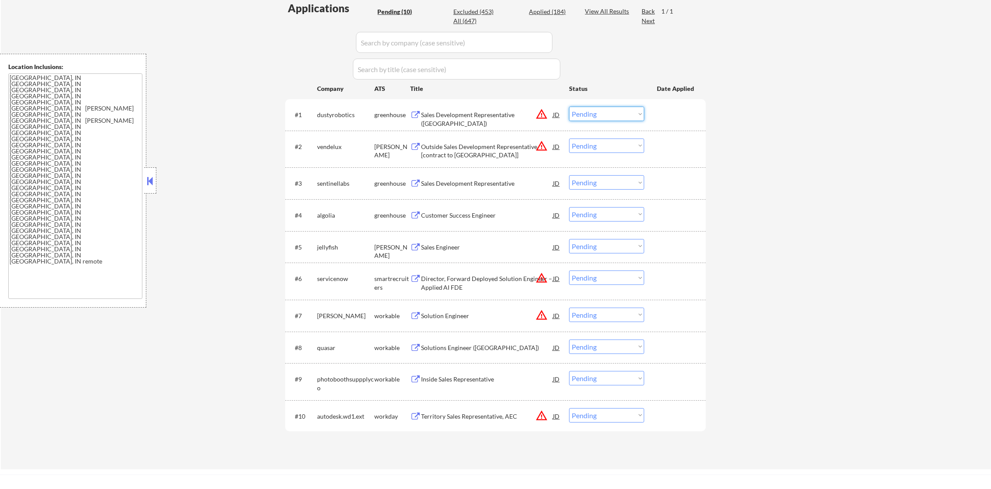
click at [588, 110] on select "Choose an option... Pending Applied Excluded (Questions) Excluded (Expired) Exc…" at bounding box center [606, 114] width 75 height 14
click at [569, 107] on select "Choose an option... Pending Applied Excluded (Questions) Excluded (Expired) Exc…" at bounding box center [606, 114] width 75 height 14
select select ""pending""
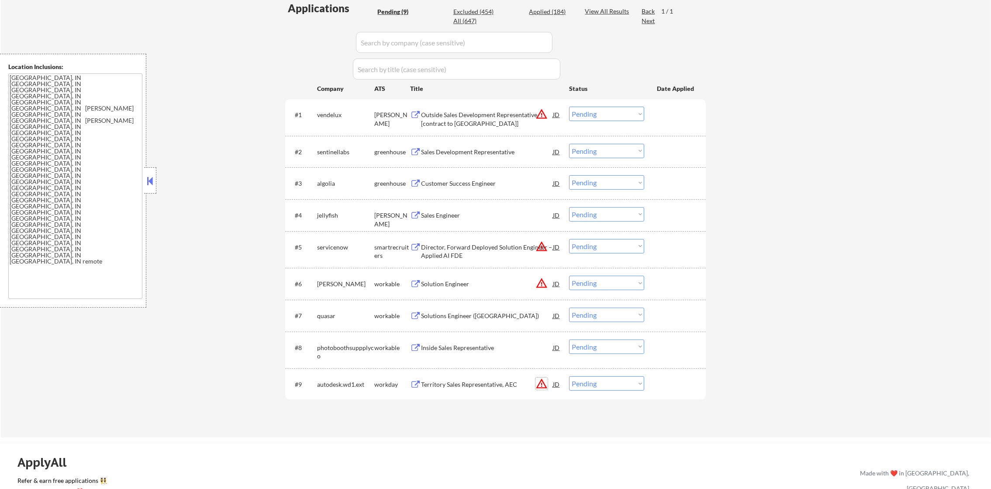
click at [544, 389] on button "warning_amber" at bounding box center [541, 383] width 12 height 12
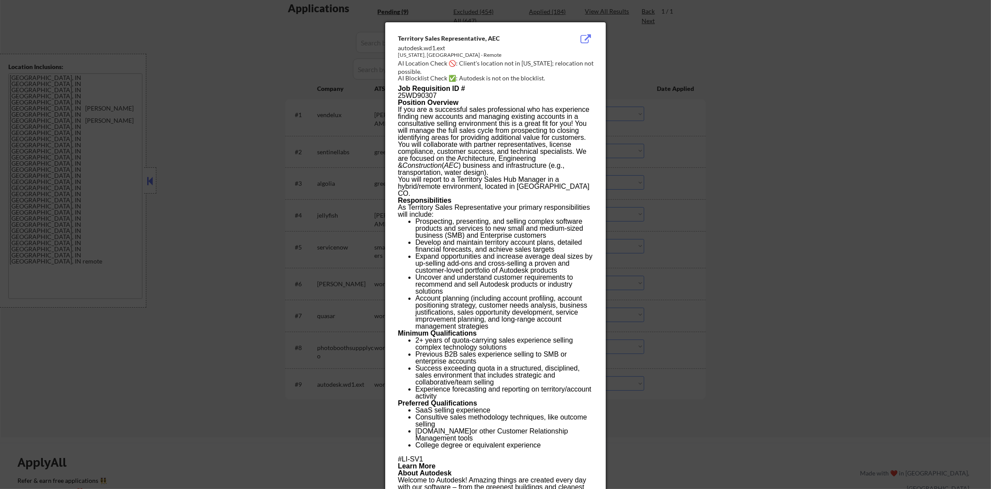
click at [709, 326] on div at bounding box center [495, 244] width 991 height 489
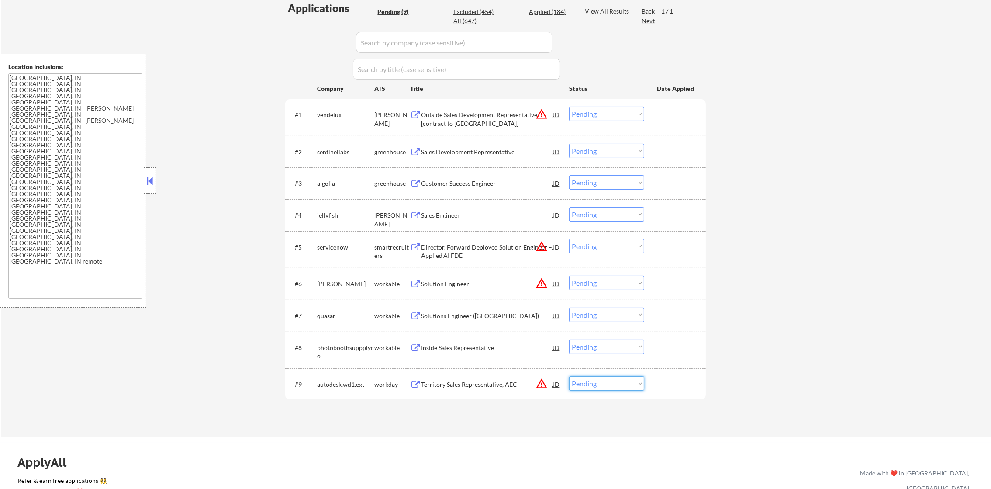
click at [609, 382] on select "Choose an option... Pending Applied Excluded (Questions) Excluded (Expired) Exc…" at bounding box center [606, 383] width 75 height 14
select select ""excluded__location_""
click at [569, 376] on select "Choose an option... Pending Applied Excluded (Questions) Excluded (Expired) Exc…" at bounding box center [606, 383] width 75 height 14
click at [542, 280] on button "warning_amber" at bounding box center [541, 283] width 12 height 12
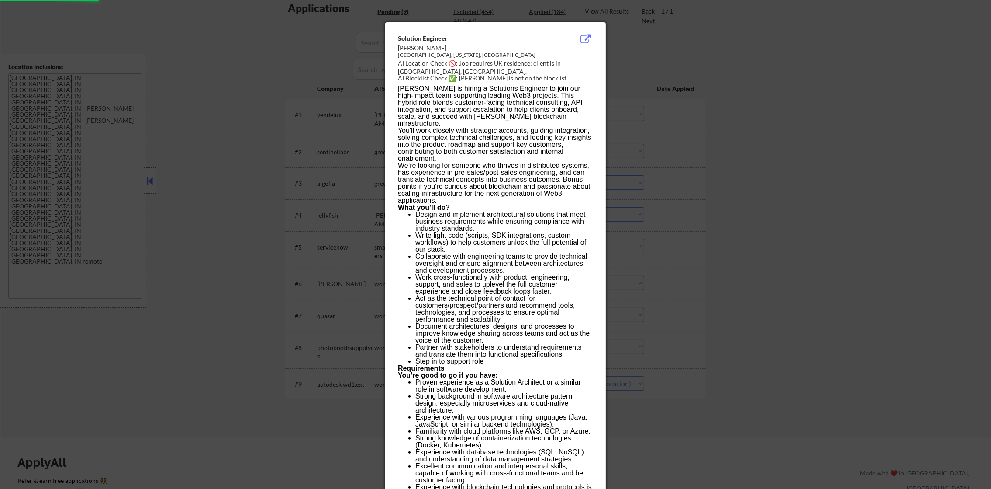
click at [761, 223] on div at bounding box center [495, 244] width 991 height 489
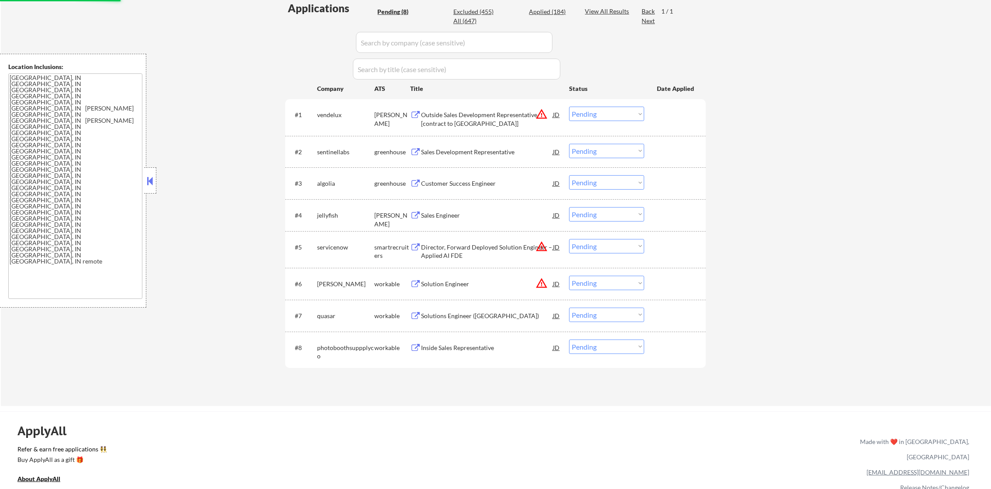
click at [593, 287] on select "Choose an option... Pending Applied Excluded (Questions) Excluded (Expired) Exc…" at bounding box center [606, 283] width 75 height 14
click at [569, 276] on select "Choose an option... Pending Applied Excluded (Questions) Excluded (Expired) Exc…" at bounding box center [606, 283] width 75 height 14
click at [543, 248] on button "warning_amber" at bounding box center [541, 246] width 12 height 12
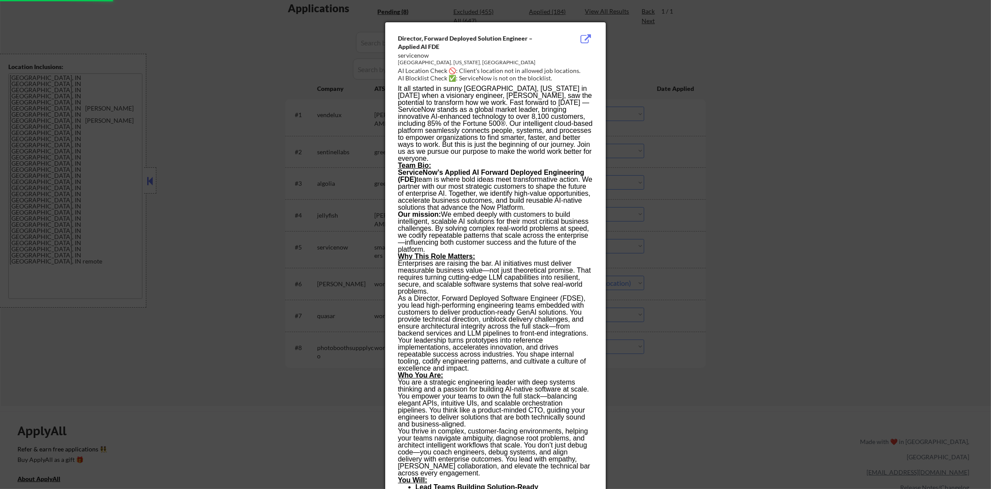
select select ""pending""
click at [837, 222] on div at bounding box center [495, 244] width 991 height 489
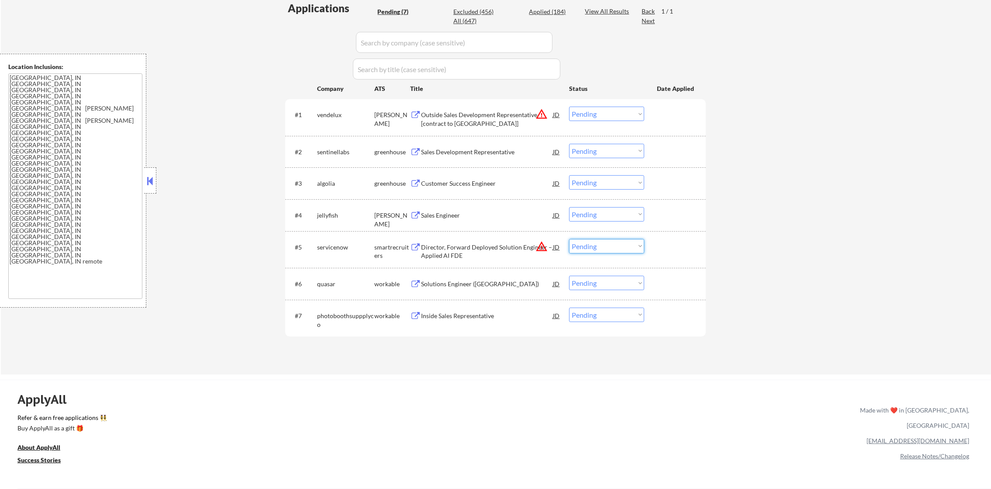
click at [597, 248] on select "Choose an option... Pending Applied Excluded (Questions) Excluded (Expired) Exc…" at bounding box center [606, 246] width 75 height 14
click at [569, 239] on select "Choose an option... Pending Applied Excluded (Questions) Excluded (Expired) Exc…" at bounding box center [606, 246] width 75 height 14
click at [545, 112] on button "warning_amber" at bounding box center [541, 114] width 12 height 12
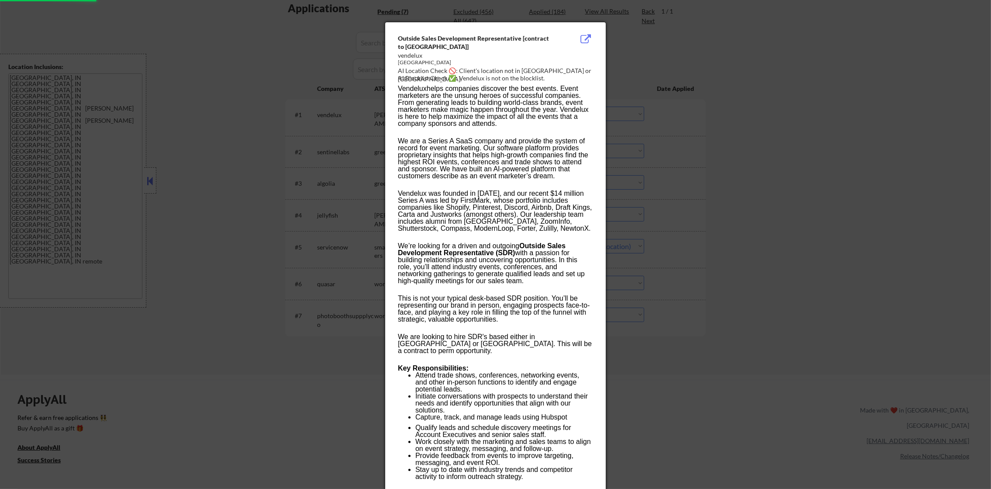
select select ""pending""
click at [699, 111] on div at bounding box center [495, 244] width 991 height 489
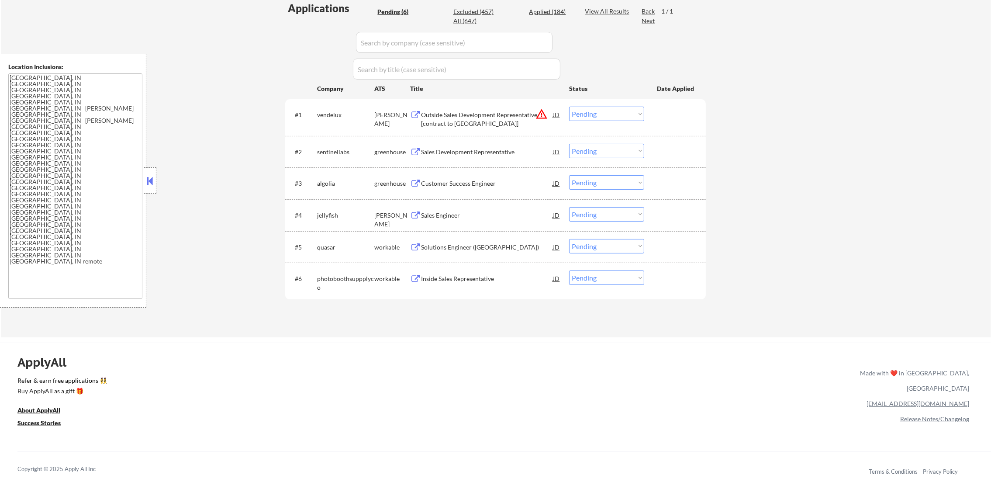
click at [596, 105] on div "#1 vendelux ashby Outside Sales Development Representative [contract to perm] J…" at bounding box center [494, 117] width 412 height 29
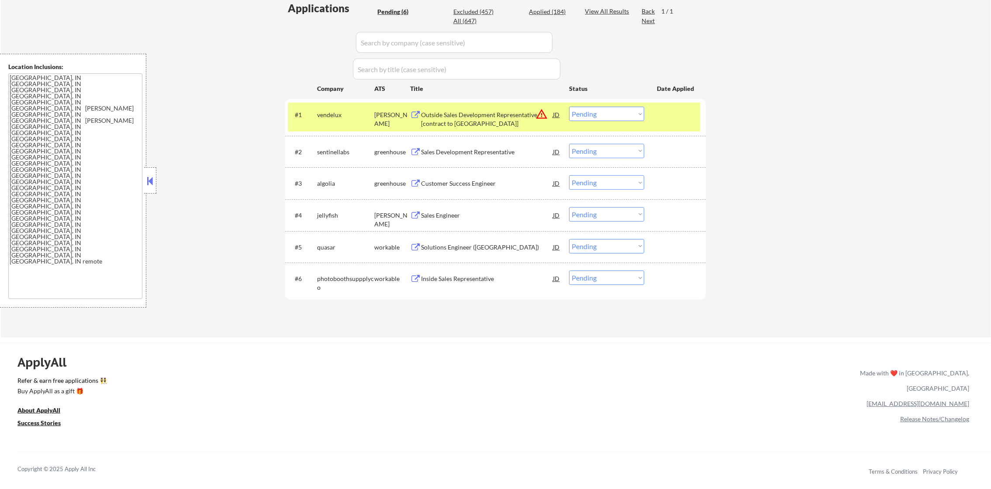
drag, startPoint x: 604, startPoint y: 108, endPoint x: 604, endPoint y: 113, distance: 5.3
click at [604, 108] on select "Choose an option... Pending Applied Excluded (Questions) Excluded (Expired) Exc…" at bounding box center [606, 114] width 75 height 14
click at [569, 107] on select "Choose an option... Pending Applied Excluded (Questions) Excluded (Expired) Exc…" at bounding box center [606, 114] width 75 height 14
click at [333, 117] on div "vendelux" at bounding box center [345, 114] width 57 height 9
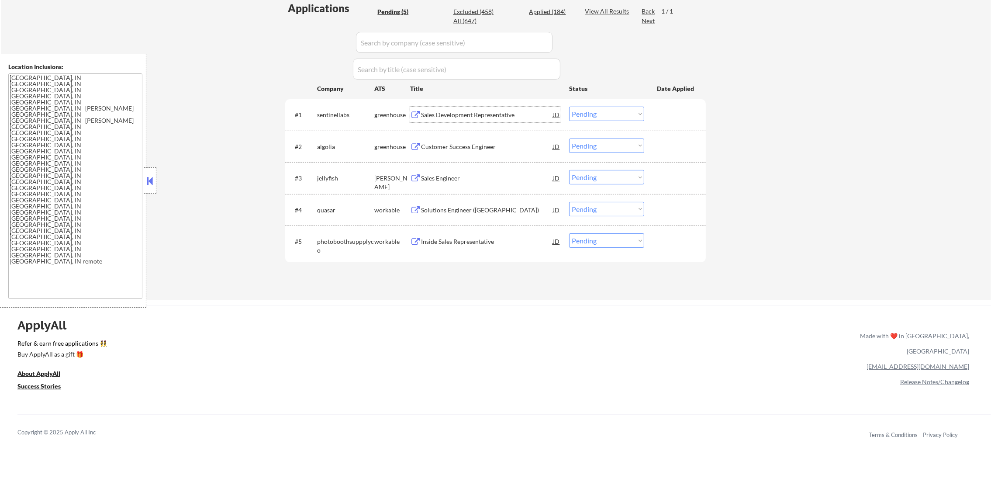
click at [465, 121] on div "Sales Development Representative" at bounding box center [487, 115] width 132 height 16
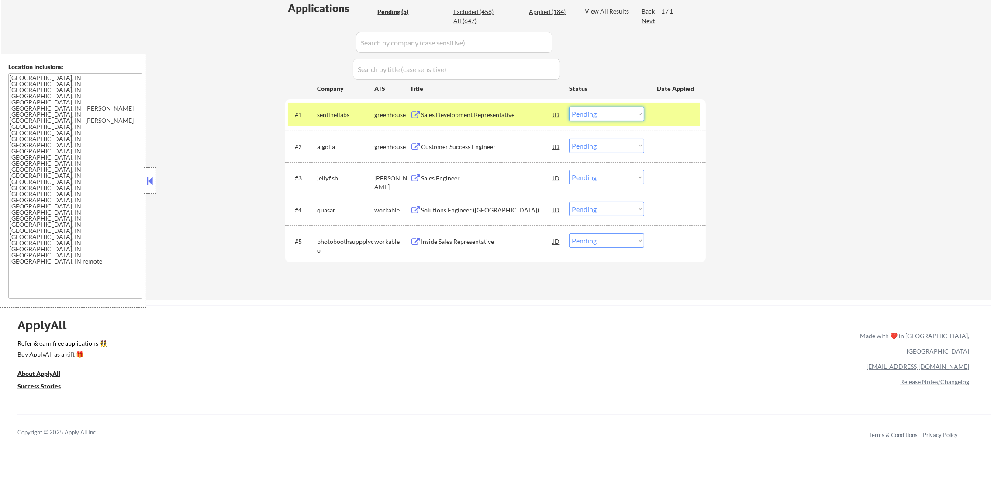
click at [591, 110] on select "Choose an option... Pending Applied Excluded (Questions) Excluded (Expired) Exc…" at bounding box center [606, 114] width 75 height 14
click at [569, 107] on select "Choose an option... Pending Applied Excluded (Questions) Excluded (Expired) Exc…" at bounding box center [606, 114] width 75 height 14
click at [330, 117] on div "sentinellabs" at bounding box center [345, 114] width 57 height 9
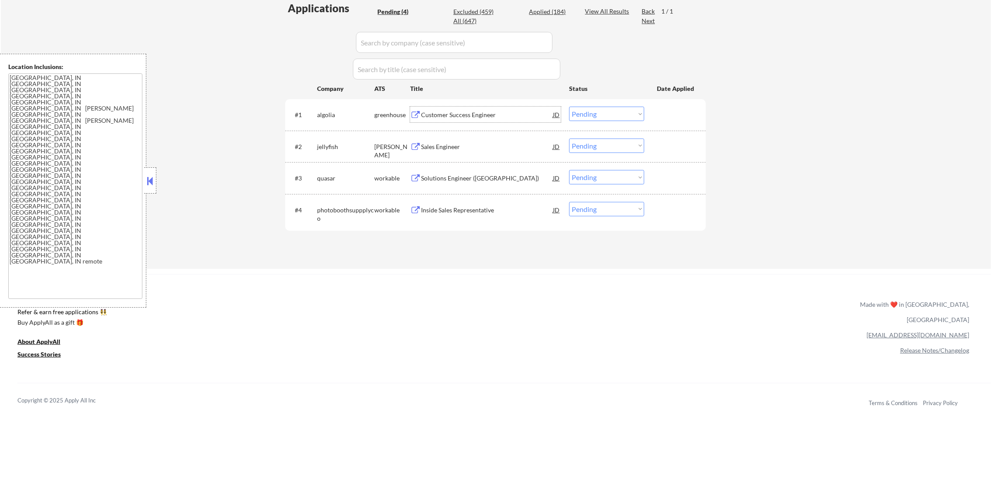
click at [499, 114] on div "Customer Success Engineer" at bounding box center [487, 114] width 132 height 9
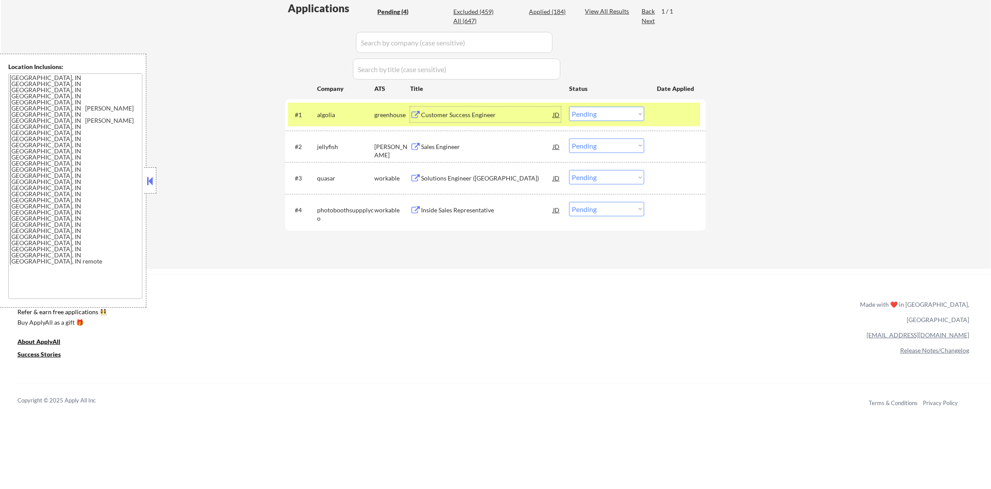
click at [606, 112] on select "Choose an option... Pending Applied Excluded (Questions) Excluded (Expired) Exc…" at bounding box center [606, 114] width 75 height 14
click at [591, 121] on div "#1 algolia greenhouse Customer Success Engineer JD warning_amber Choose an opti…" at bounding box center [494, 115] width 412 height 24
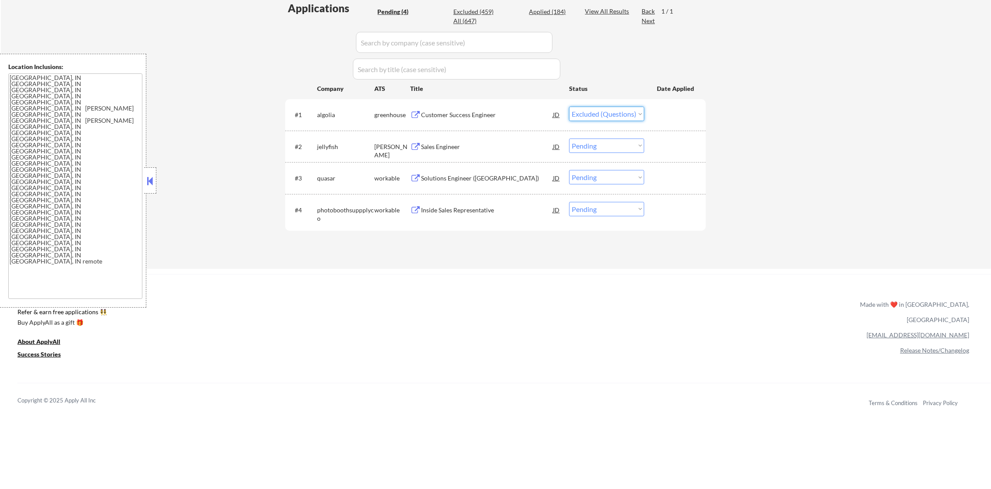
click at [569, 107] on select "Choose an option... Pending Applied Excluded (Questions) Excluded (Expired) Exc…" at bounding box center [606, 114] width 75 height 14
click at [352, 117] on div "algolia" at bounding box center [345, 114] width 57 height 9
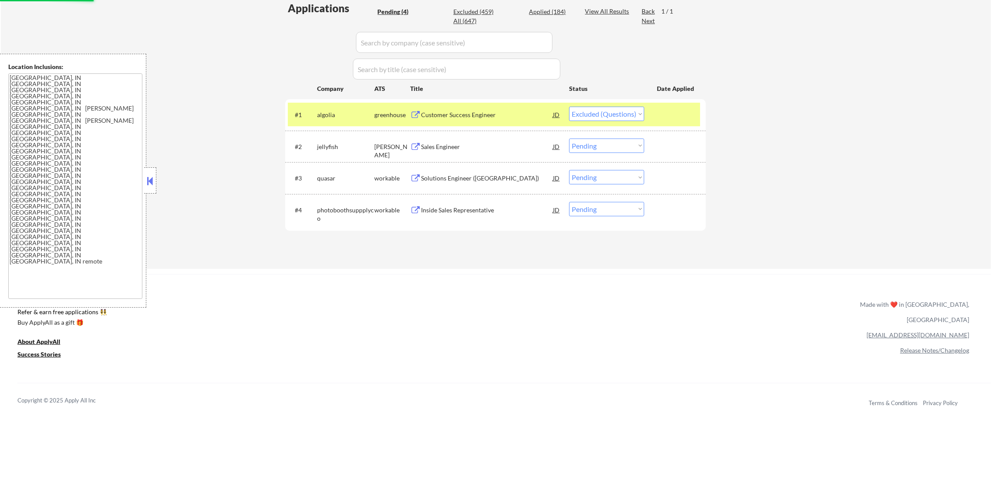
click at [342, 122] on div "#1 algolia greenhouse Customer Success Engineer JD warning_amber Choose an opti…" at bounding box center [494, 115] width 412 height 24
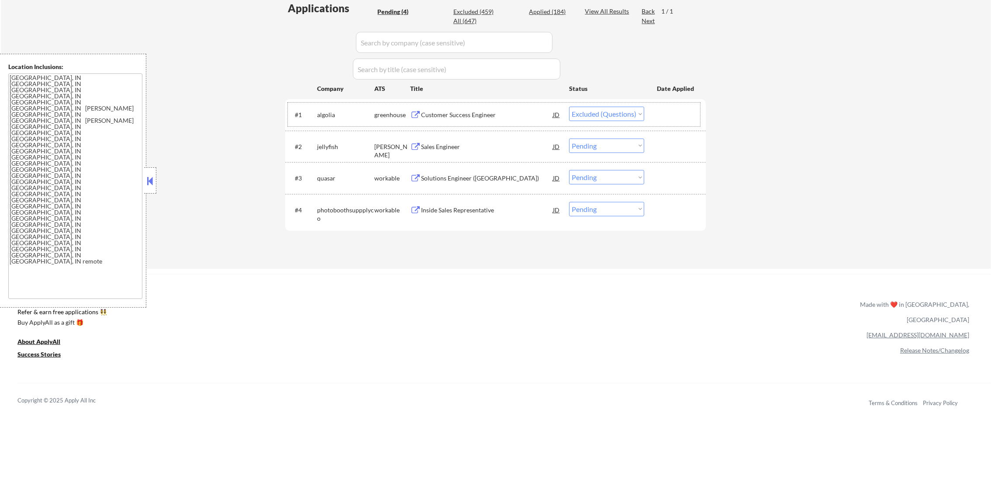
select select ""pending""
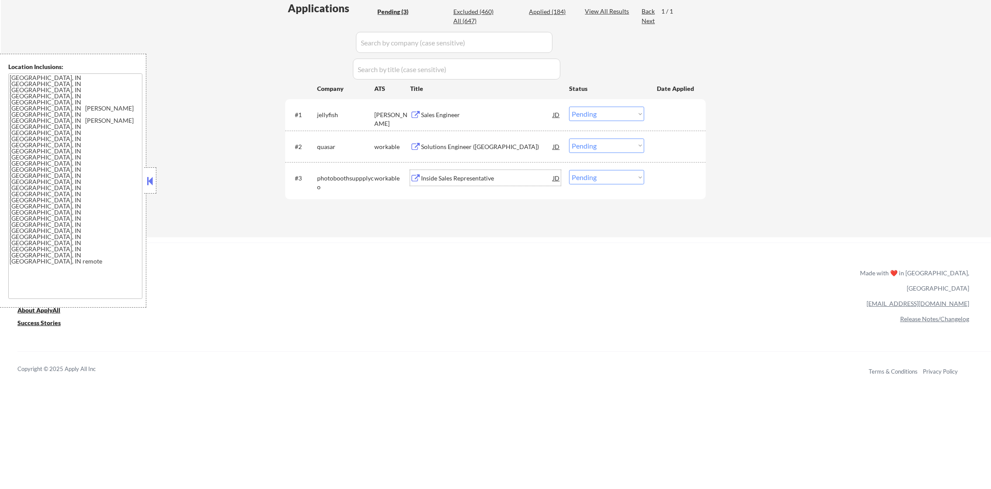
click at [473, 173] on div "Inside Sales Representative" at bounding box center [487, 178] width 132 height 16
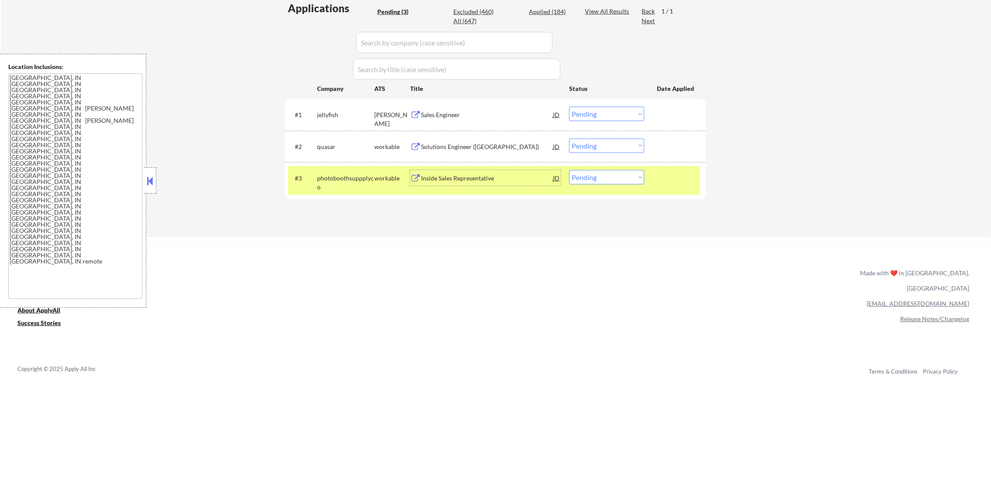
click at [585, 182] on select "Choose an option... Pending Applied Excluded (Questions) Excluded (Expired) Exc…" at bounding box center [606, 177] width 75 height 14
select select ""excluded__salary_""
click at [569, 170] on select "Choose an option... Pending Applied Excluded (Questions) Excluded (Expired) Exc…" at bounding box center [606, 177] width 75 height 14
click at [285, 171] on div "#3 photoboothsuppplyco workable Inside Sales Representative JD Choose an option…" at bounding box center [495, 180] width 420 height 37
click at [458, 152] on div "Solutions Engineer (US)" at bounding box center [487, 146] width 132 height 16
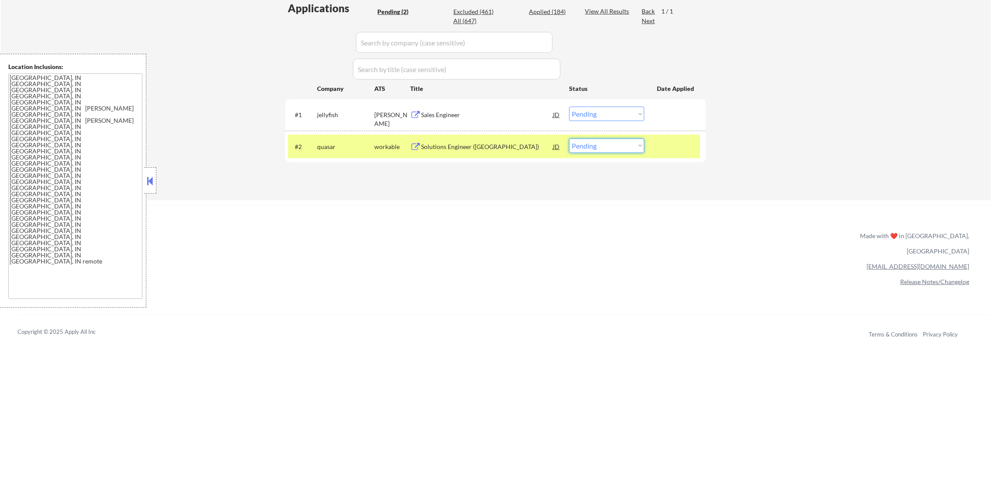
click at [587, 148] on select "Choose an option... Pending Applied Excluded (Questions) Excluded (Expired) Exc…" at bounding box center [606, 145] width 75 height 14
select select ""applied""
click at [569, 138] on select "Choose an option... Pending Applied Excluded (Questions) Excluded (Expired) Exc…" at bounding box center [606, 145] width 75 height 14
click at [297, 142] on div "#2" at bounding box center [302, 146] width 15 height 9
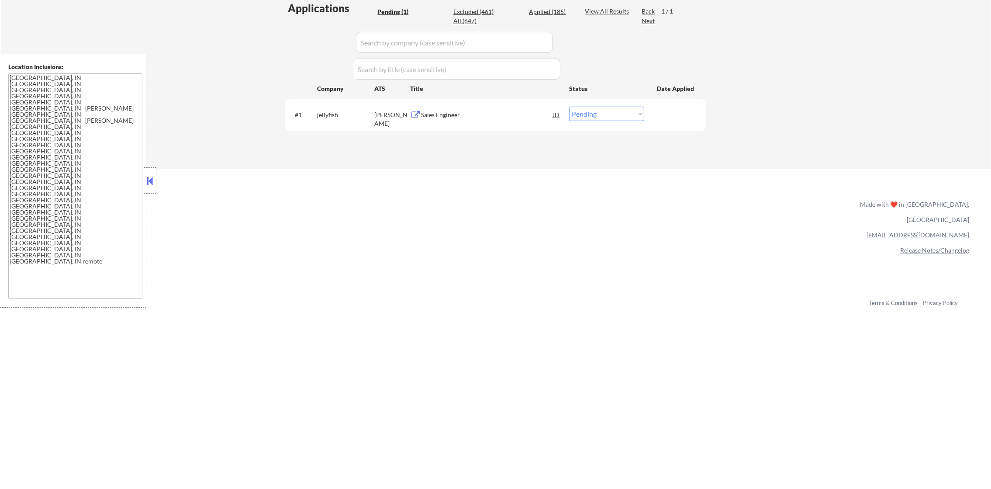
click at [503, 110] on div "Sales Engineer" at bounding box center [487, 114] width 132 height 9
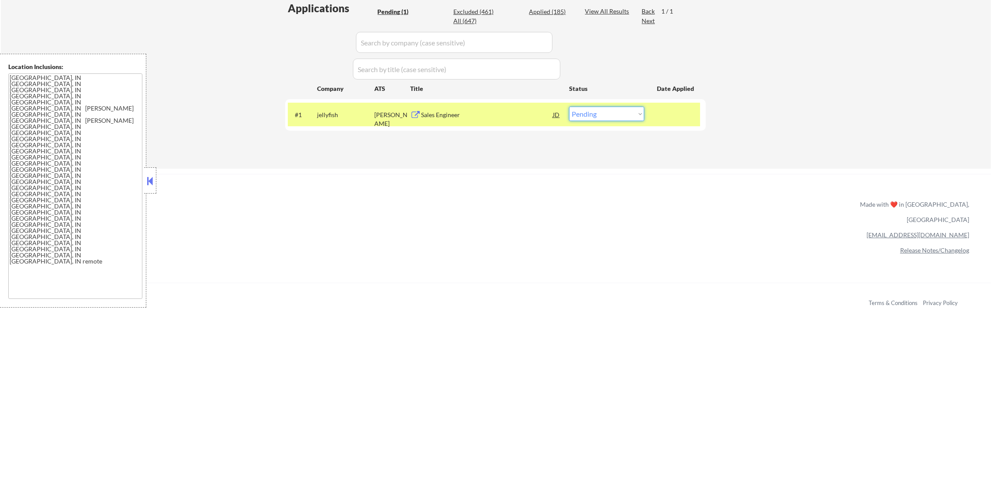
click at [578, 117] on select "Choose an option... Pending Applied Excluded (Questions) Excluded (Expired) Exc…" at bounding box center [606, 114] width 75 height 14
select select ""applied""
click at [569, 107] on select "Choose an option... Pending Applied Excluded (Questions) Excluded (Expired) Exc…" at bounding box center [606, 114] width 75 height 14
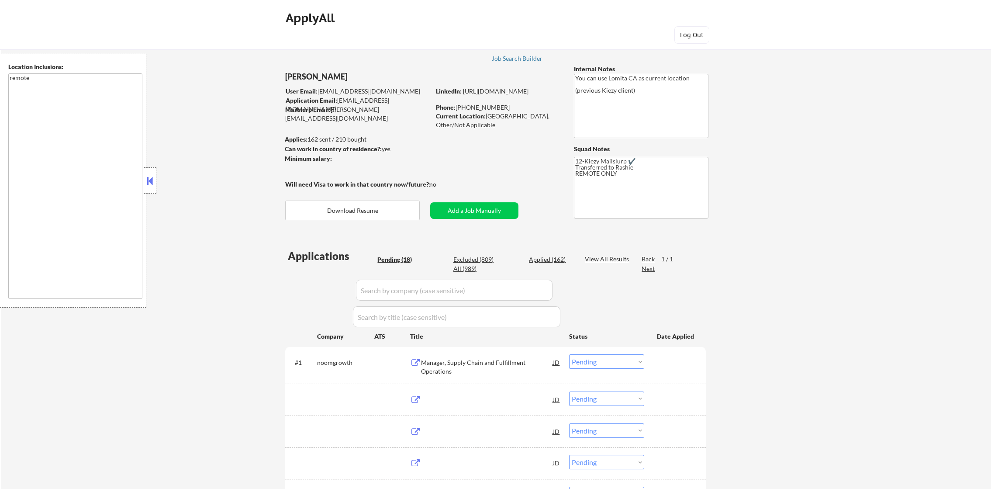
select select ""pending""
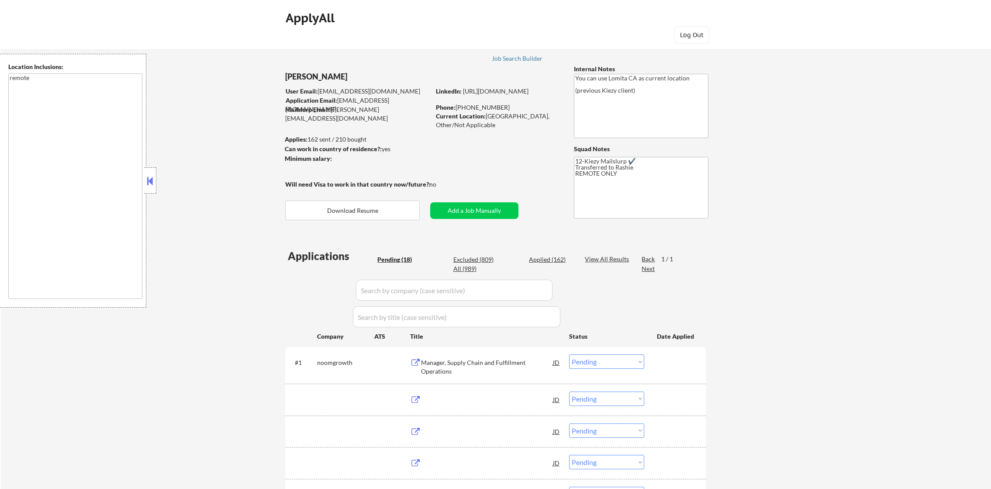
select select ""pending""
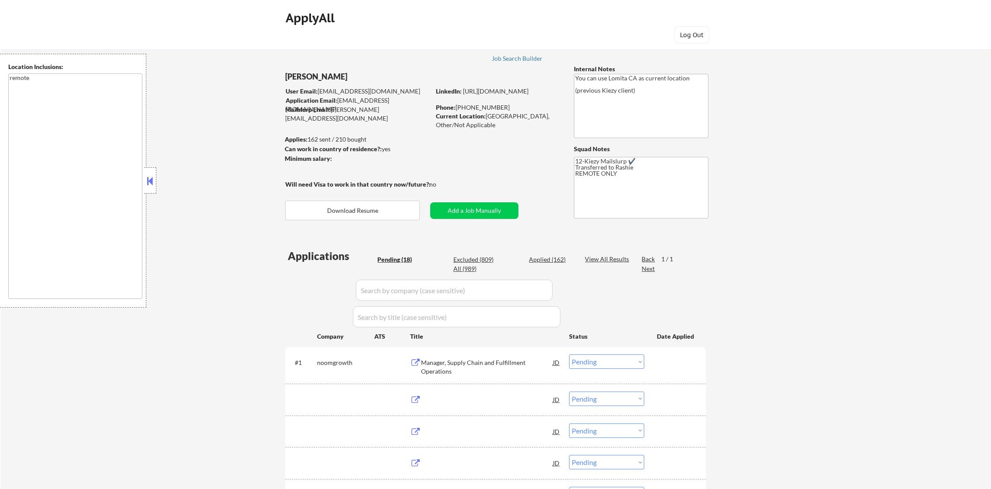
select select ""pending""
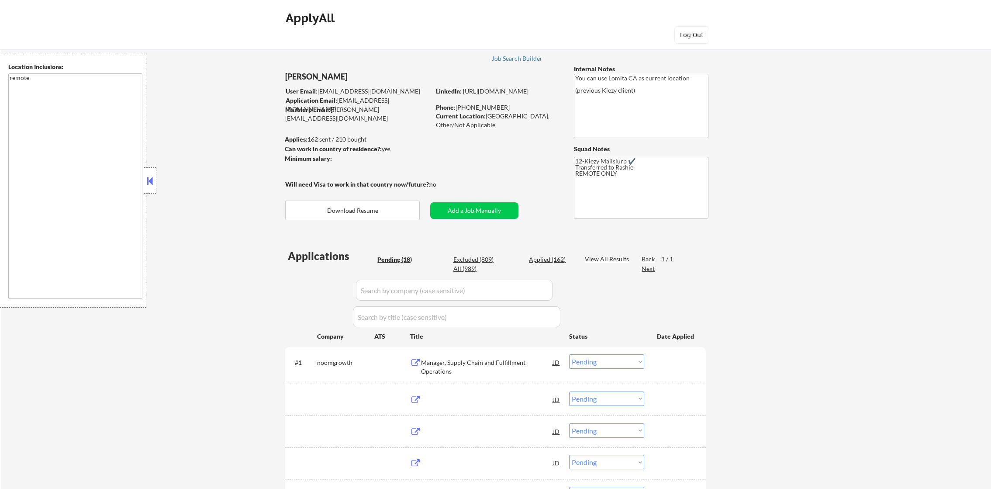
select select ""pending""
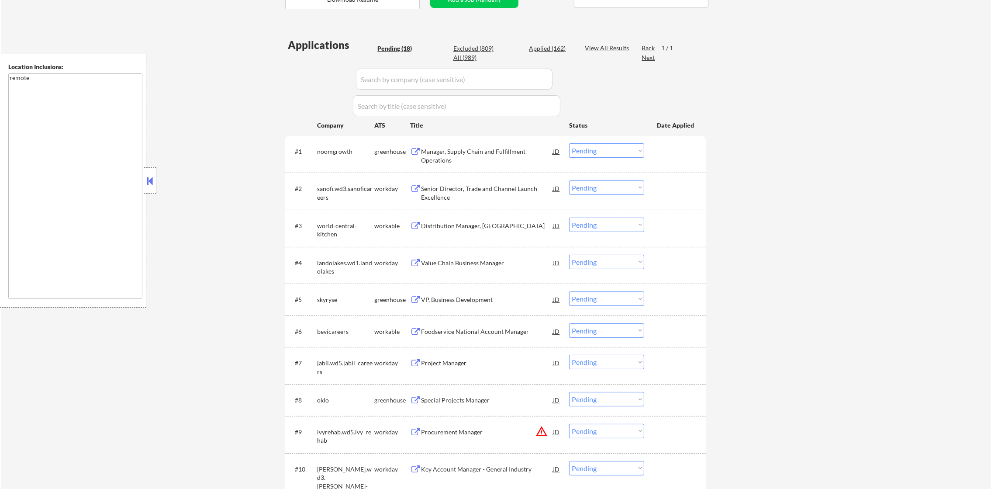
scroll to position [262, 0]
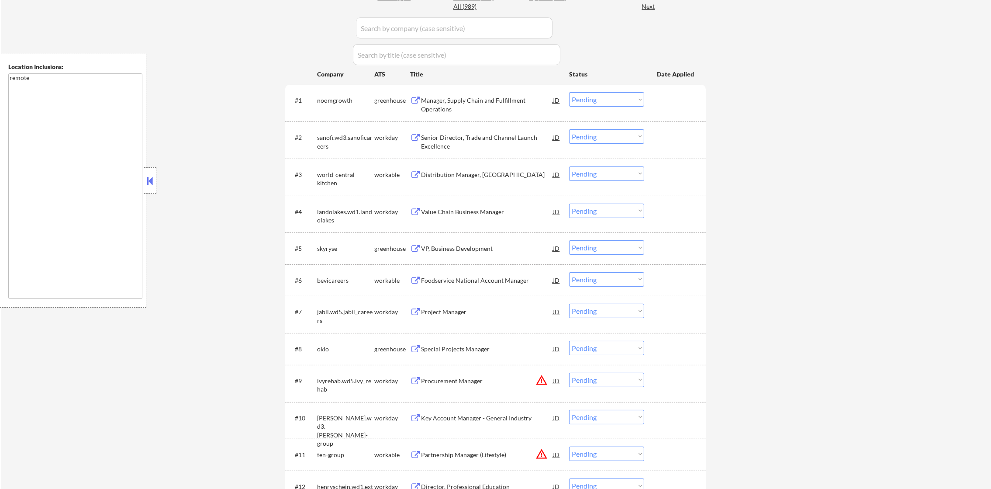
click at [449, 90] on div "#1 noomgrowth greenhouse Manager, Supply Chain and Fulfillment Operations JD Ch…" at bounding box center [494, 102] width 412 height 29
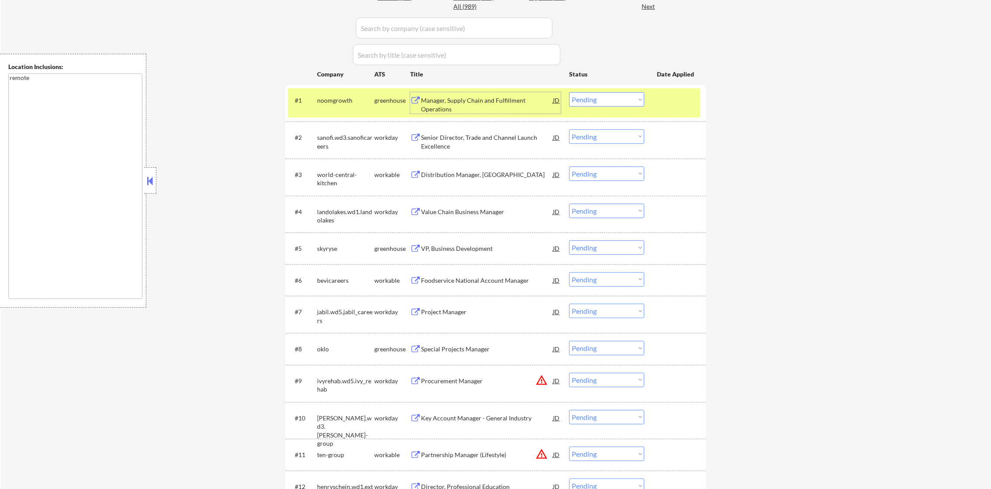
click at [447, 102] on div "Manager, Supply Chain and Fulfillment Operations" at bounding box center [487, 104] width 132 height 17
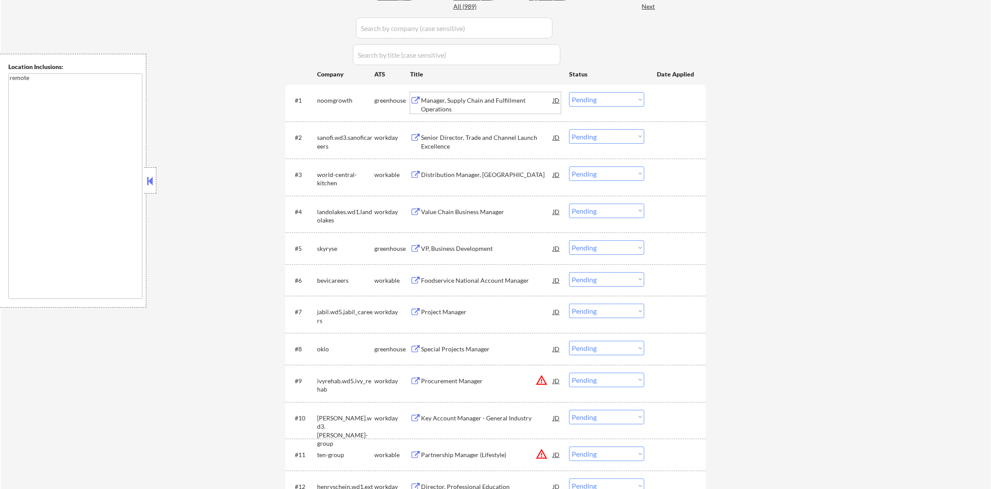
click at [593, 100] on select "Choose an option... Pending Applied Excluded (Questions) Excluded (Expired) Exc…" at bounding box center [606, 99] width 75 height 14
click at [569, 92] on select "Choose an option... Pending Applied Excluded (Questions) Excluded (Expired) Exc…" at bounding box center [606, 99] width 75 height 14
select select ""pending""
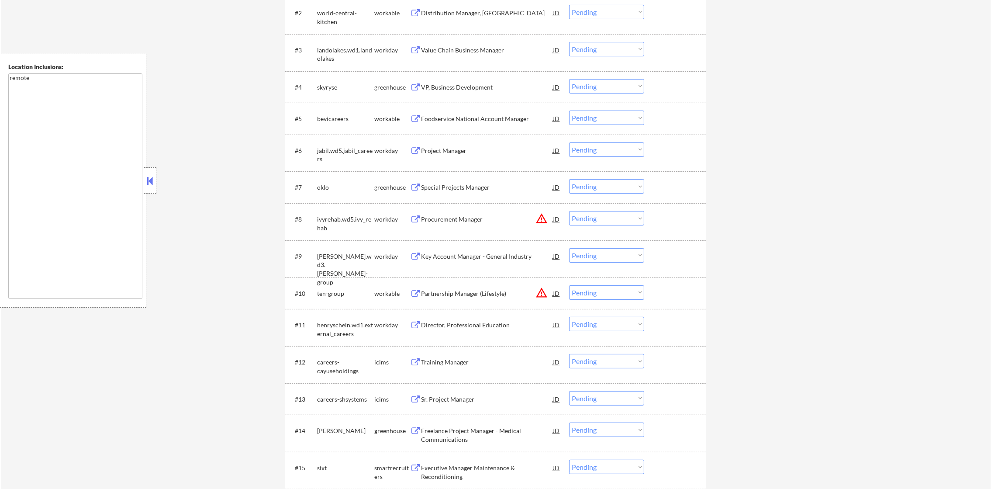
scroll to position [393, 0]
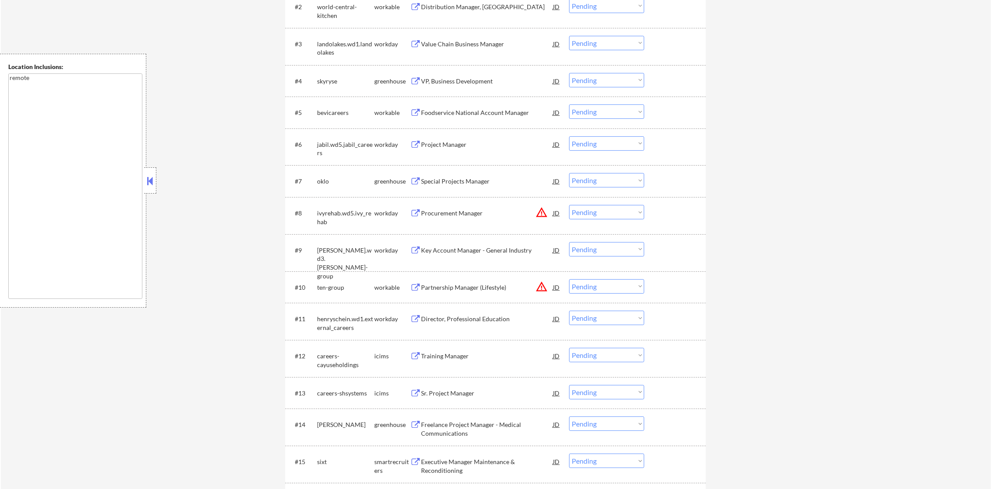
click at [468, 78] on div "VP, Business Development" at bounding box center [487, 81] width 132 height 9
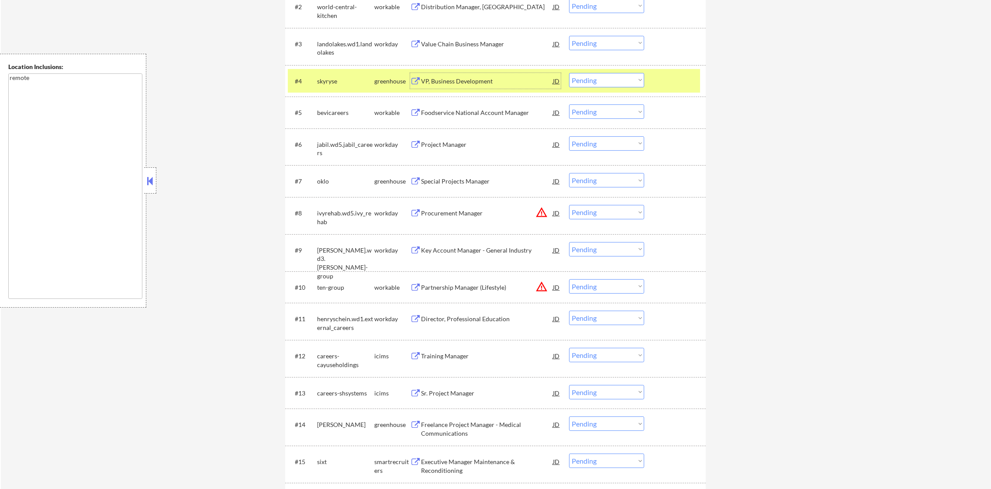
click at [598, 86] on div "#4 skyryse greenhouse VP, Business Development JD Choose an option... Pending A…" at bounding box center [494, 81] width 412 height 24
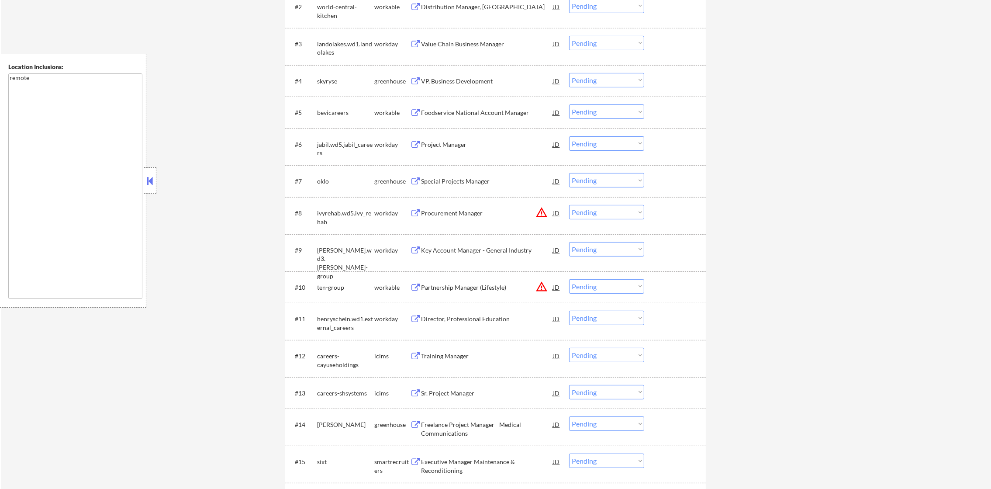
click at [602, 79] on select "Choose an option... Pending Applied Excluded (Questions) Excluded (Expired) Exc…" at bounding box center [606, 80] width 75 height 14
click at [569, 73] on select "Choose an option... Pending Applied Excluded (Questions) Excluded (Expired) Exc…" at bounding box center [606, 80] width 75 height 14
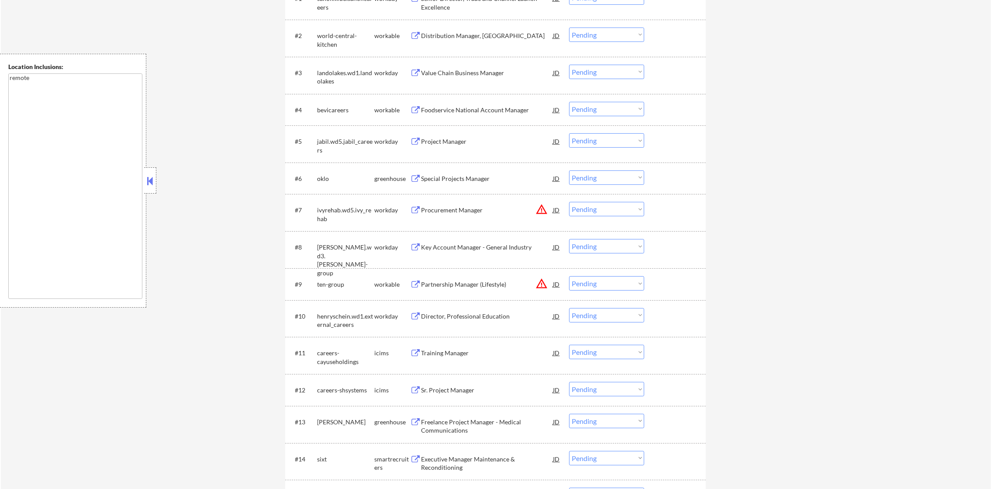
scroll to position [327, 0]
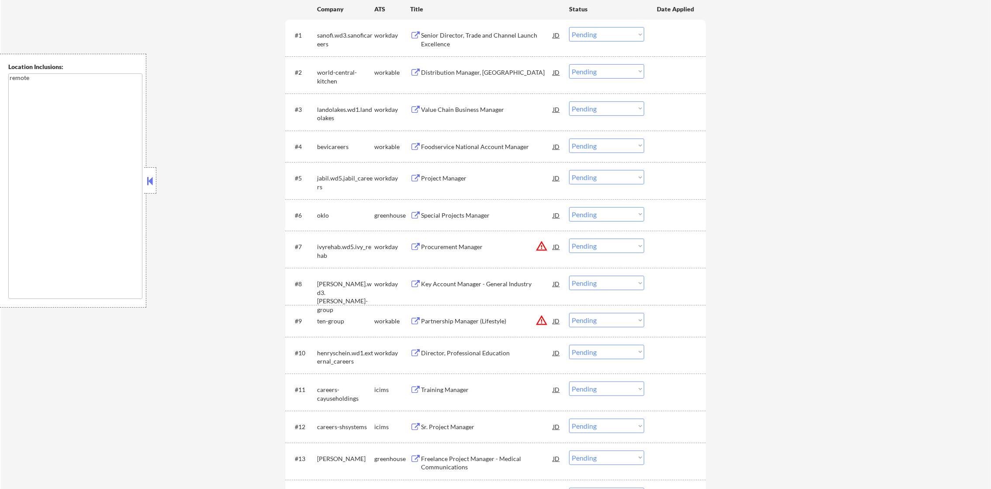
click at [450, 147] on div "Foodservice National Account Manager" at bounding box center [487, 146] width 132 height 9
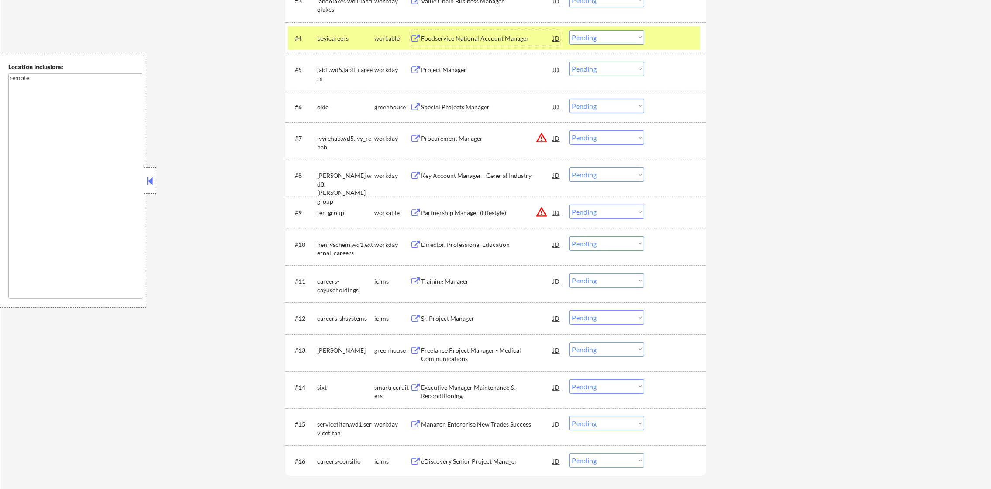
scroll to position [436, 0]
drag, startPoint x: 616, startPoint y: 37, endPoint x: 620, endPoint y: 44, distance: 7.8
click at [616, 37] on select "Choose an option... Pending Applied Excluded (Questions) Excluded (Expired) Exc…" at bounding box center [606, 36] width 75 height 14
click at [569, 29] on select "Choose an option... Pending Applied Excluded (Questions) Excluded (Expired) Exc…" at bounding box center [606, 36] width 75 height 14
click at [352, 31] on div "bevicareers" at bounding box center [345, 37] width 57 height 16
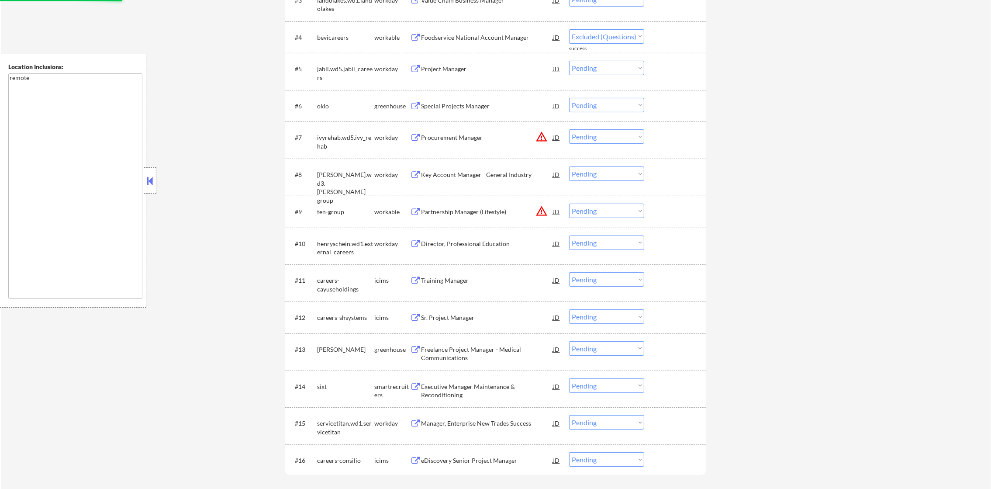
select select ""pending""
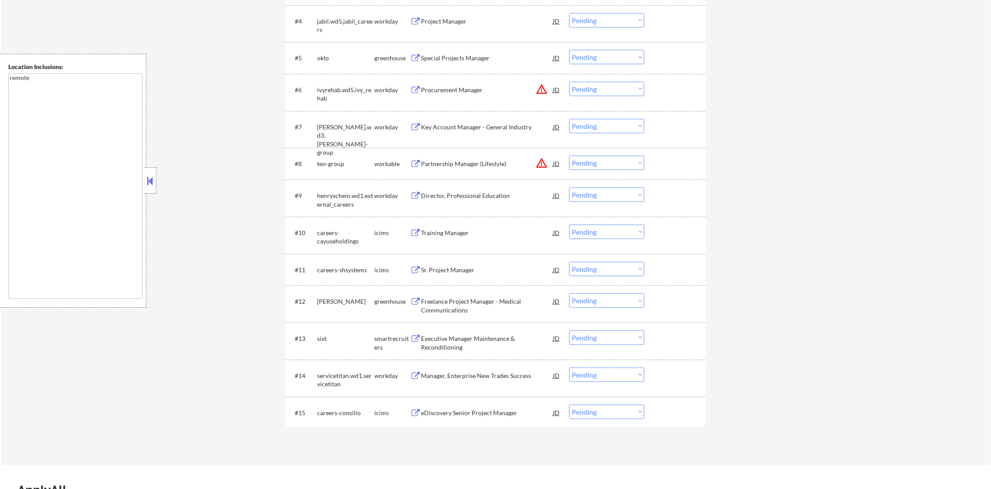
scroll to position [458, 0]
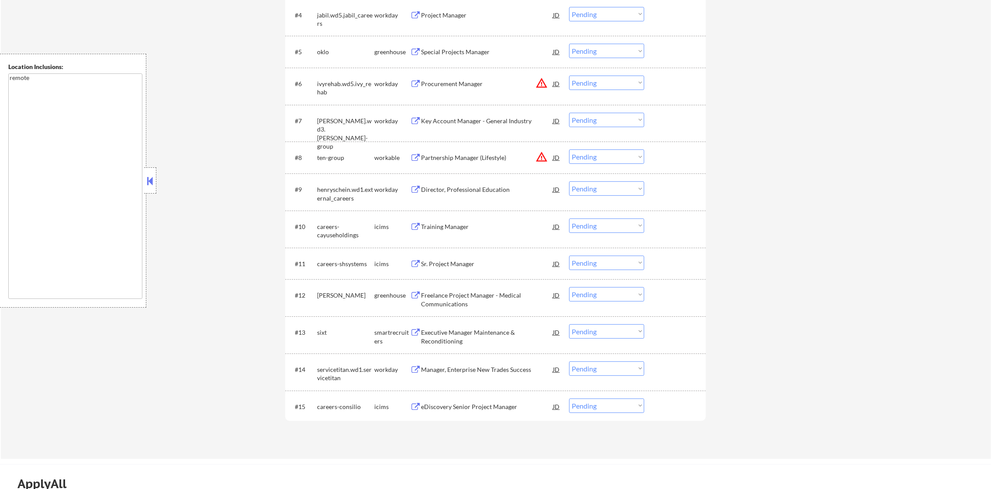
click at [466, 55] on div "Special Projects Manager" at bounding box center [487, 52] width 132 height 9
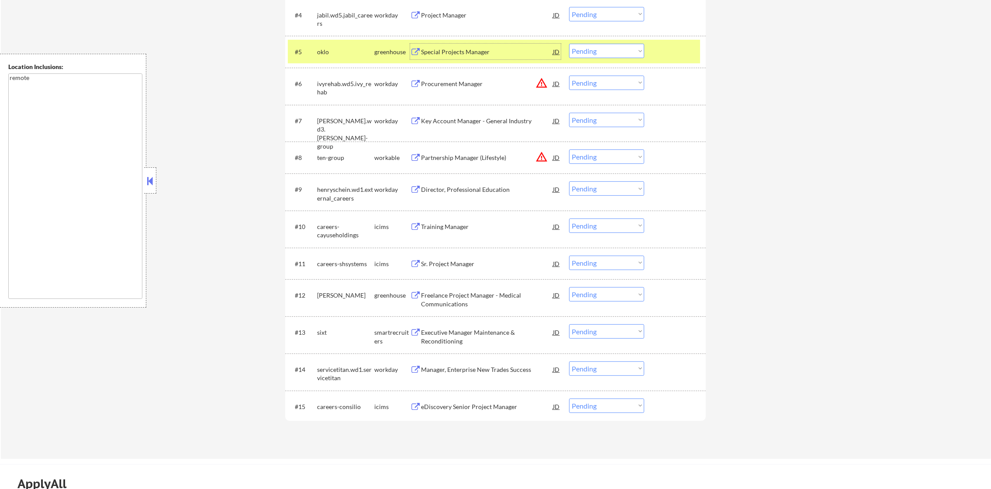
click at [584, 50] on select "Choose an option... Pending Applied Excluded (Questions) Excluded (Expired) Exc…" at bounding box center [606, 51] width 75 height 14
click at [569, 44] on select "Choose an option... Pending Applied Excluded (Questions) Excluded (Expired) Exc…" at bounding box center [606, 51] width 75 height 14
click at [365, 52] on div "oklo" at bounding box center [345, 52] width 57 height 9
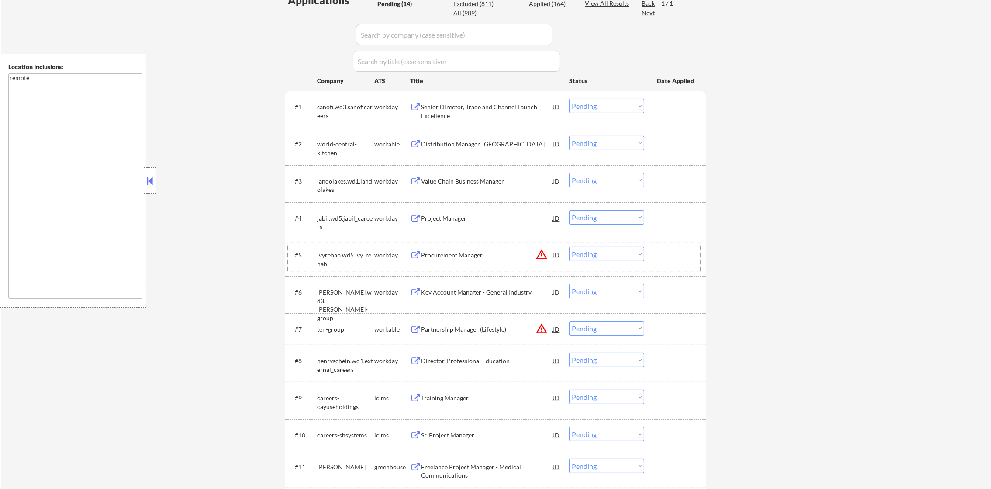
scroll to position [337, 0]
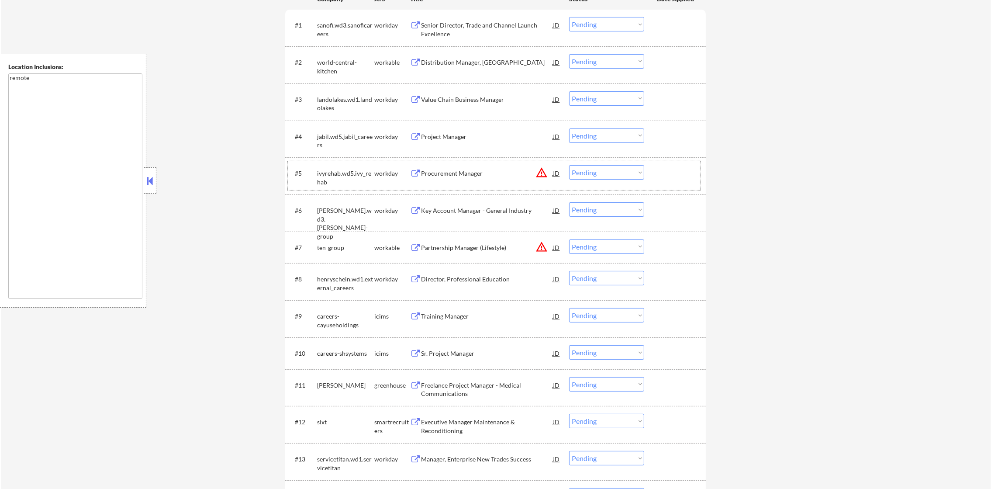
click at [544, 170] on button "warning_amber" at bounding box center [541, 172] width 12 height 12
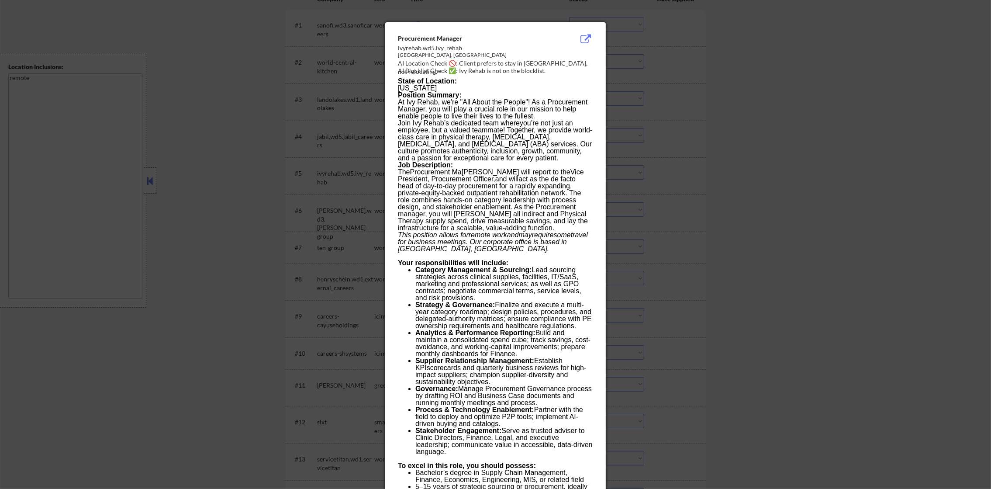
click at [695, 166] on div at bounding box center [495, 244] width 991 height 489
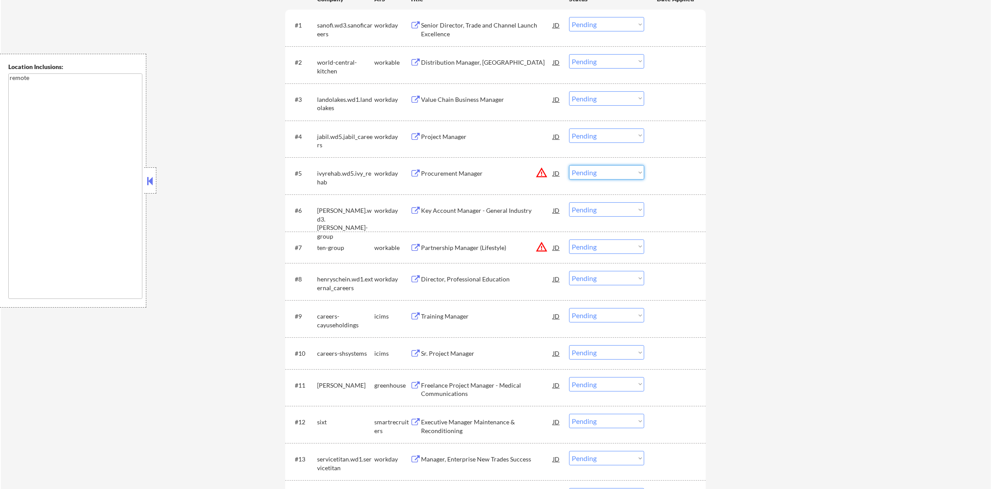
drag, startPoint x: 630, startPoint y: 175, endPoint x: 627, endPoint y: 180, distance: 6.1
click at [630, 175] on select "Choose an option... Pending Applied Excluded (Questions) Excluded (Expired) Exc…" at bounding box center [606, 172] width 75 height 14
click at [569, 165] on select "Choose an option... Pending Applied Excluded (Questions) Excluded (Expired) Exc…" at bounding box center [606, 172] width 75 height 14
select select ""pending""
